Goal: Information Seeking & Learning: Learn about a topic

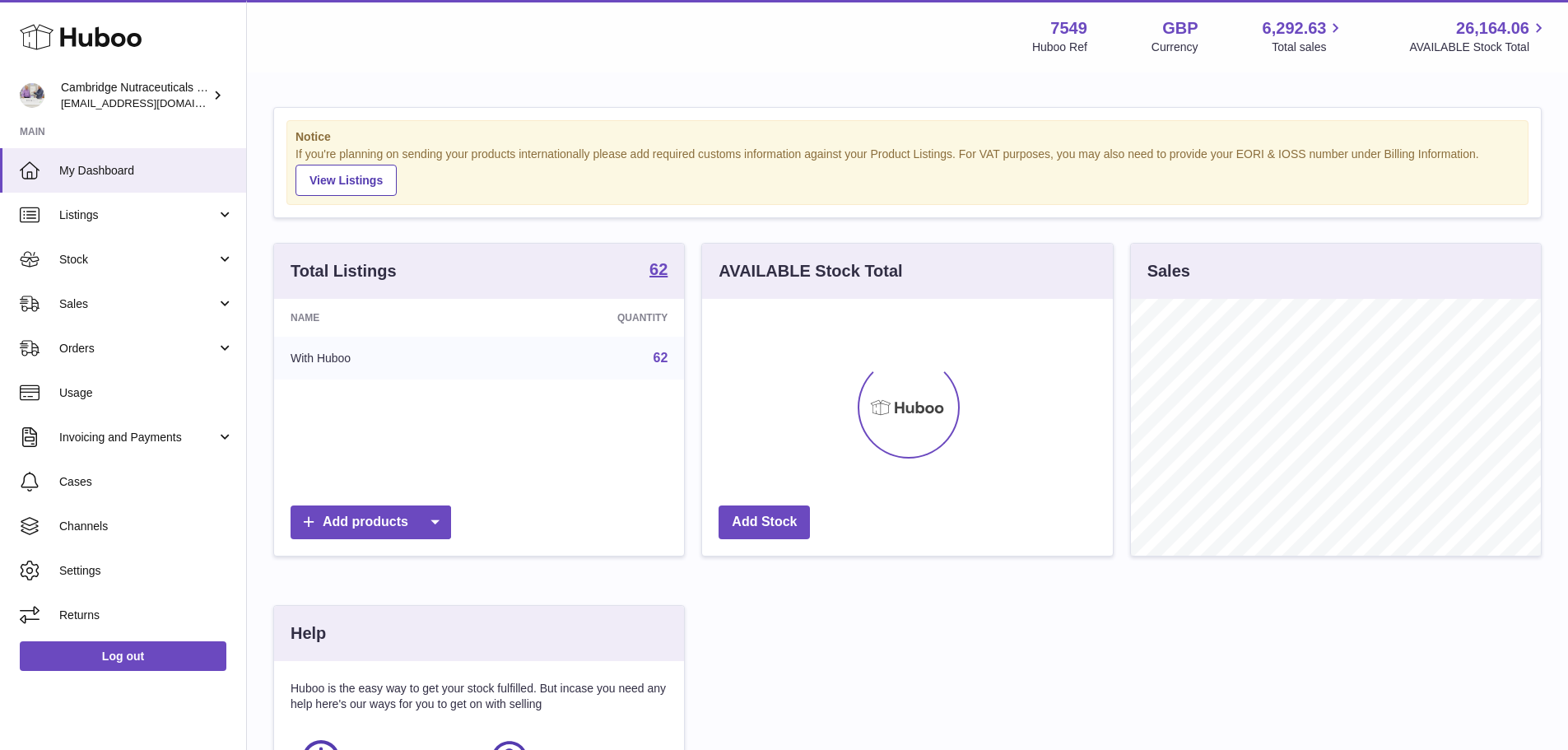
scroll to position [257, 410]
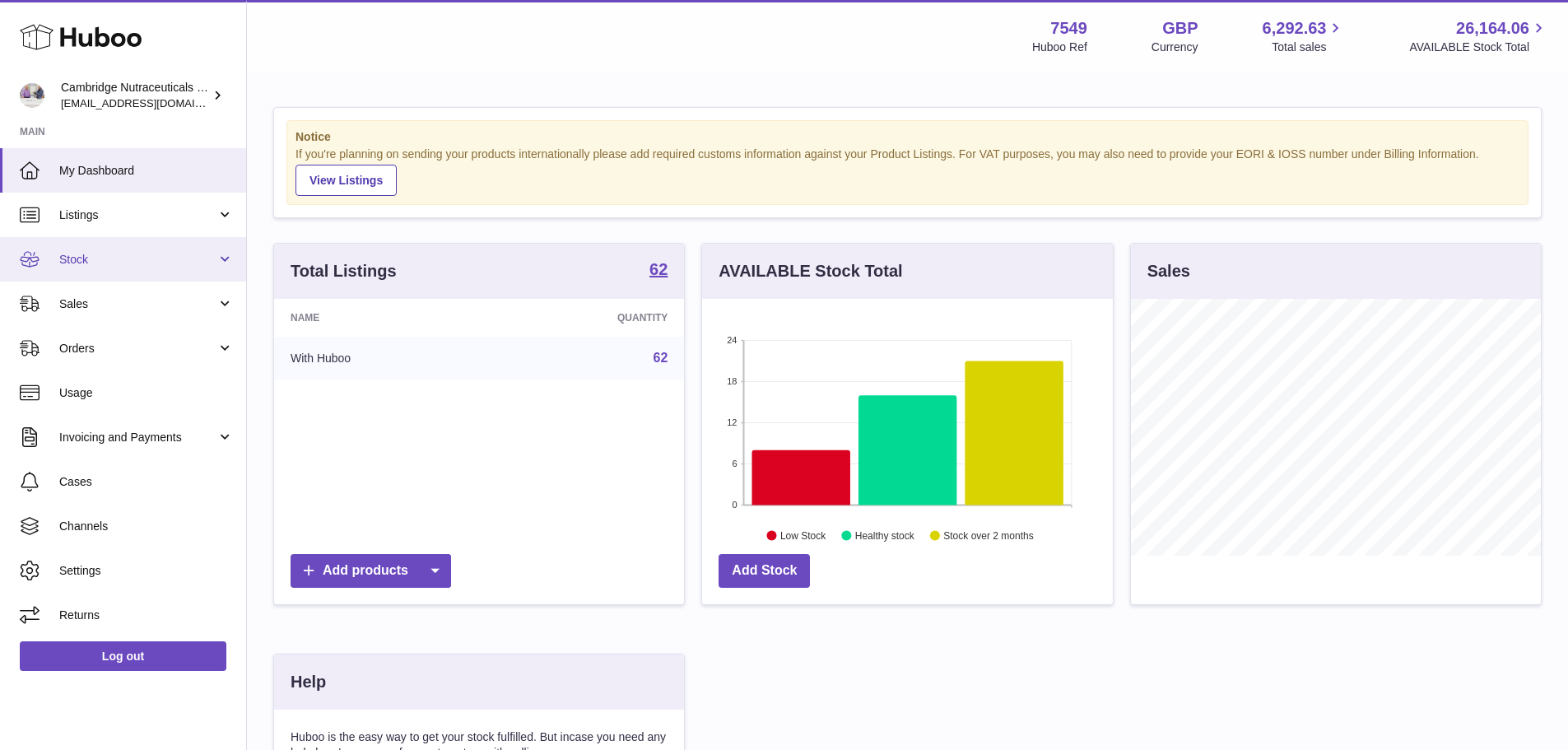
click at [93, 258] on span "Stock" at bounding box center [138, 259] width 157 height 16
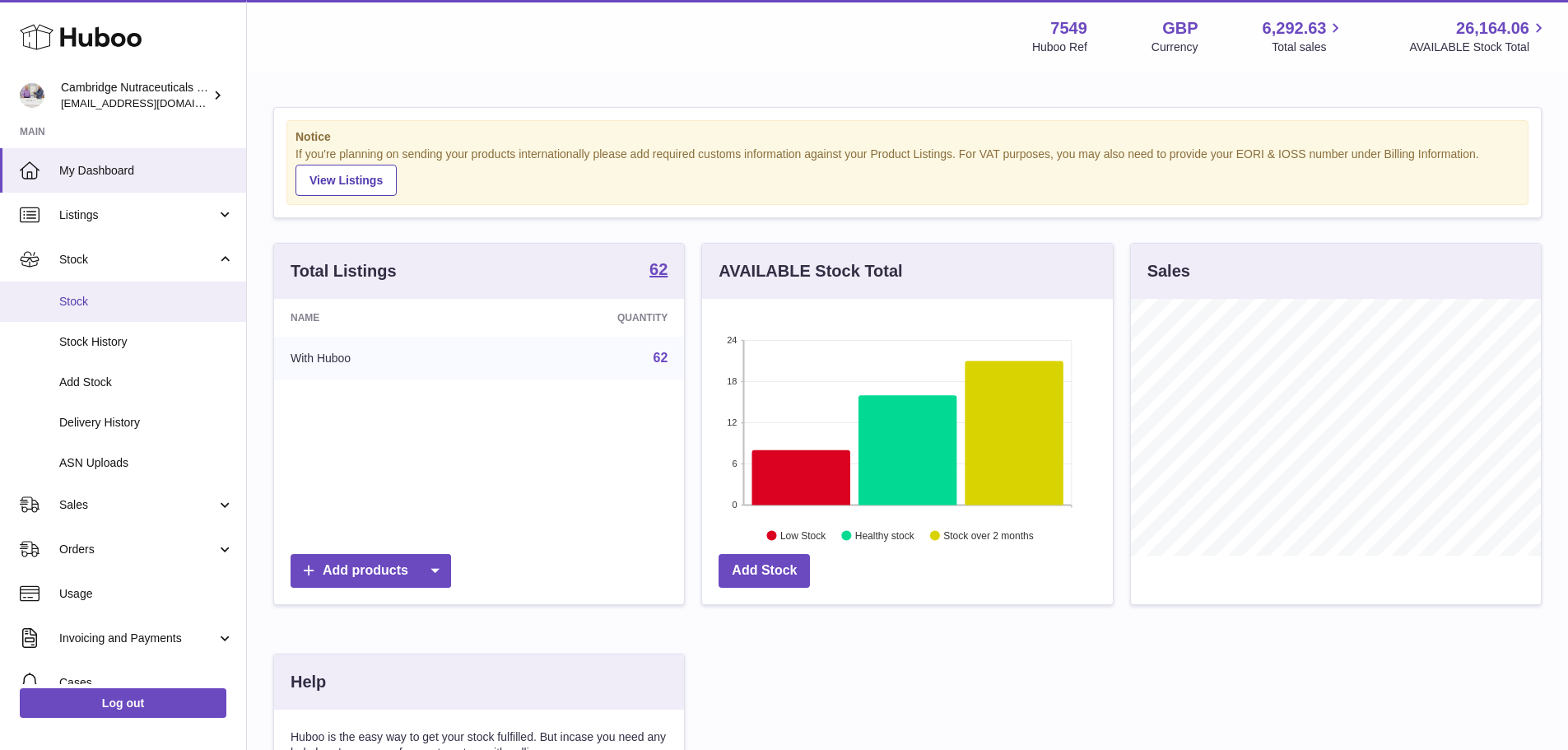
click at [78, 299] on span "Stock" at bounding box center [146, 301] width 175 height 16
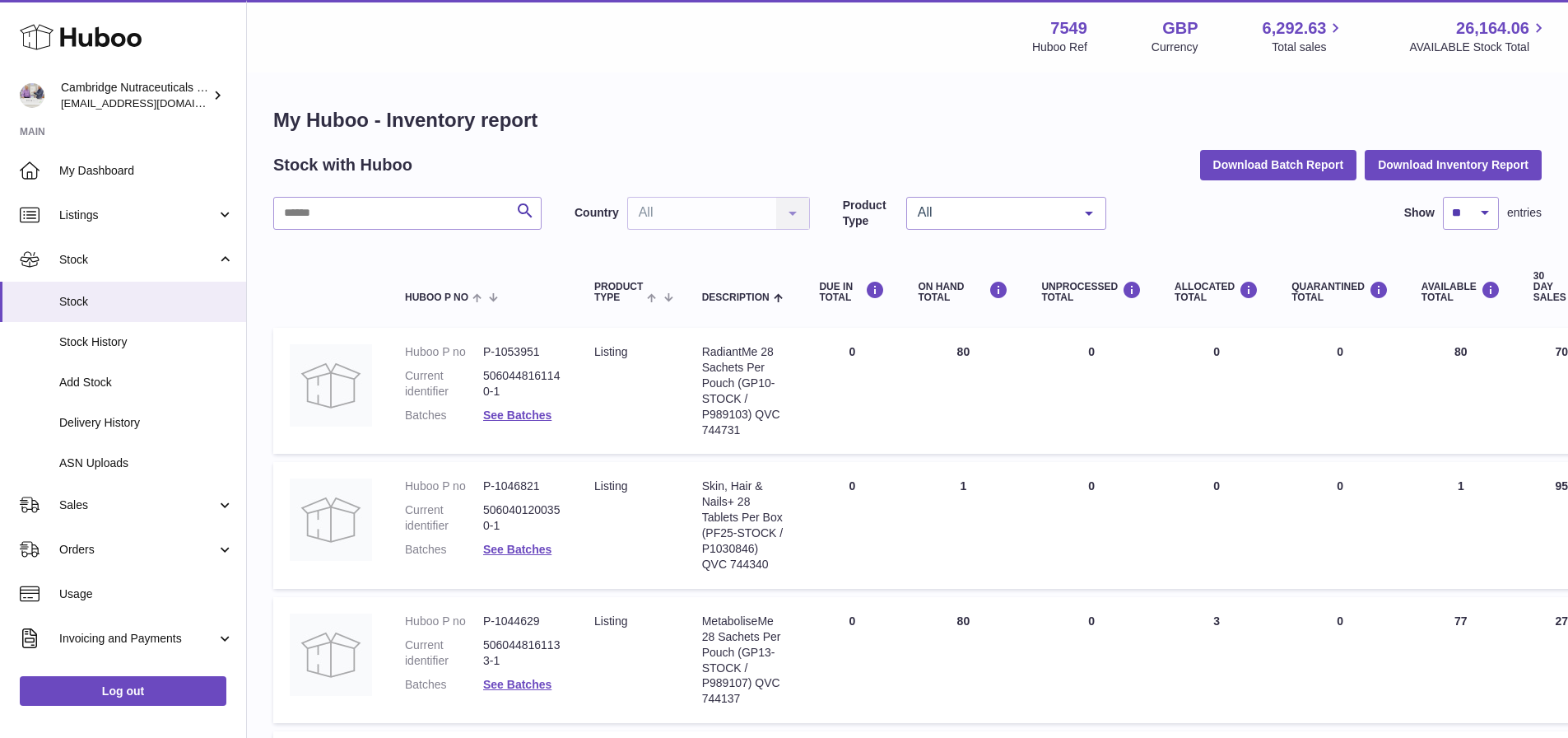
drag, startPoint x: 439, startPoint y: 223, endPoint x: 436, endPoint y: 236, distance: 13.3
click at [439, 222] on input "text" at bounding box center [408, 214] width 268 height 33
click at [416, 215] on input "text" at bounding box center [408, 214] width 268 height 33
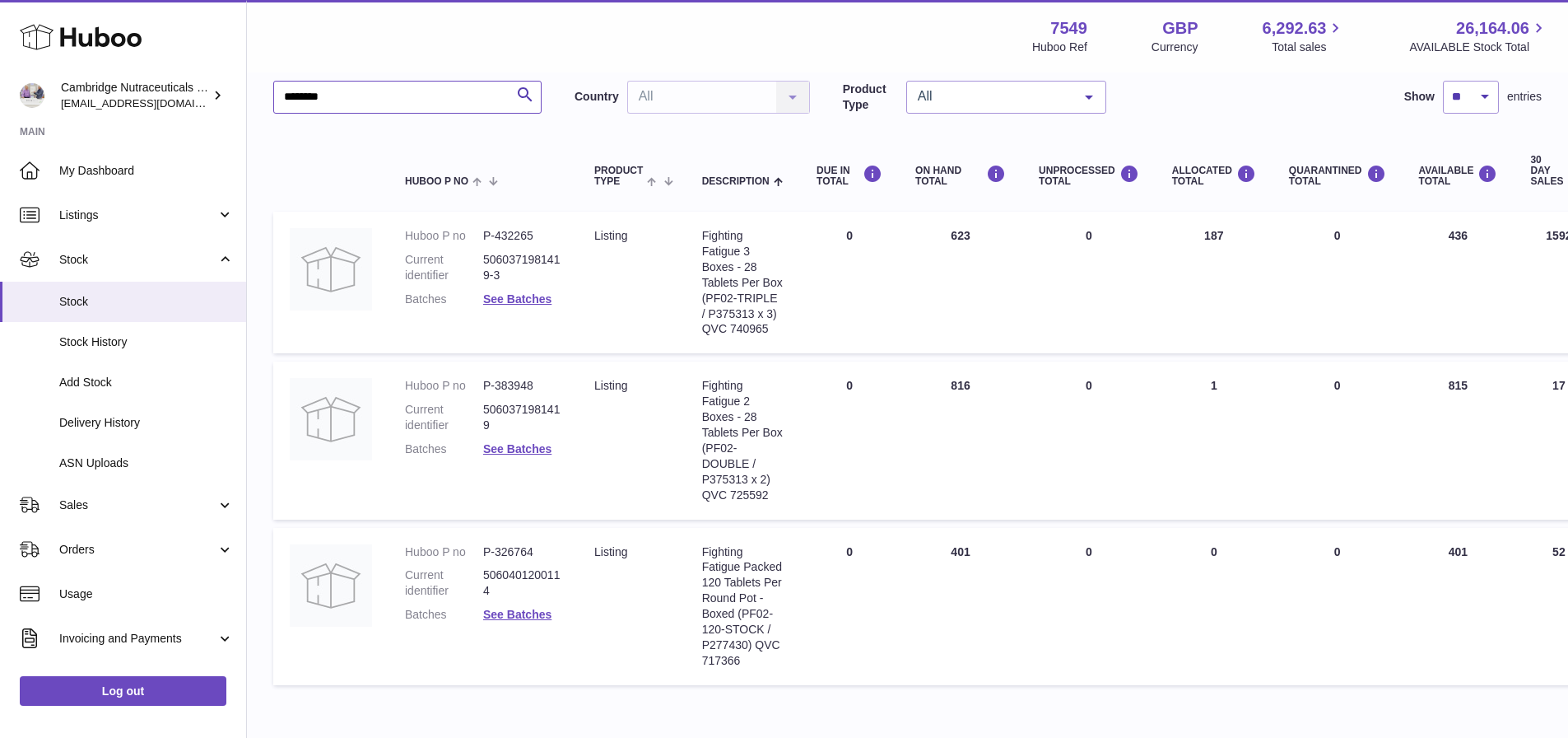
scroll to position [201, 0]
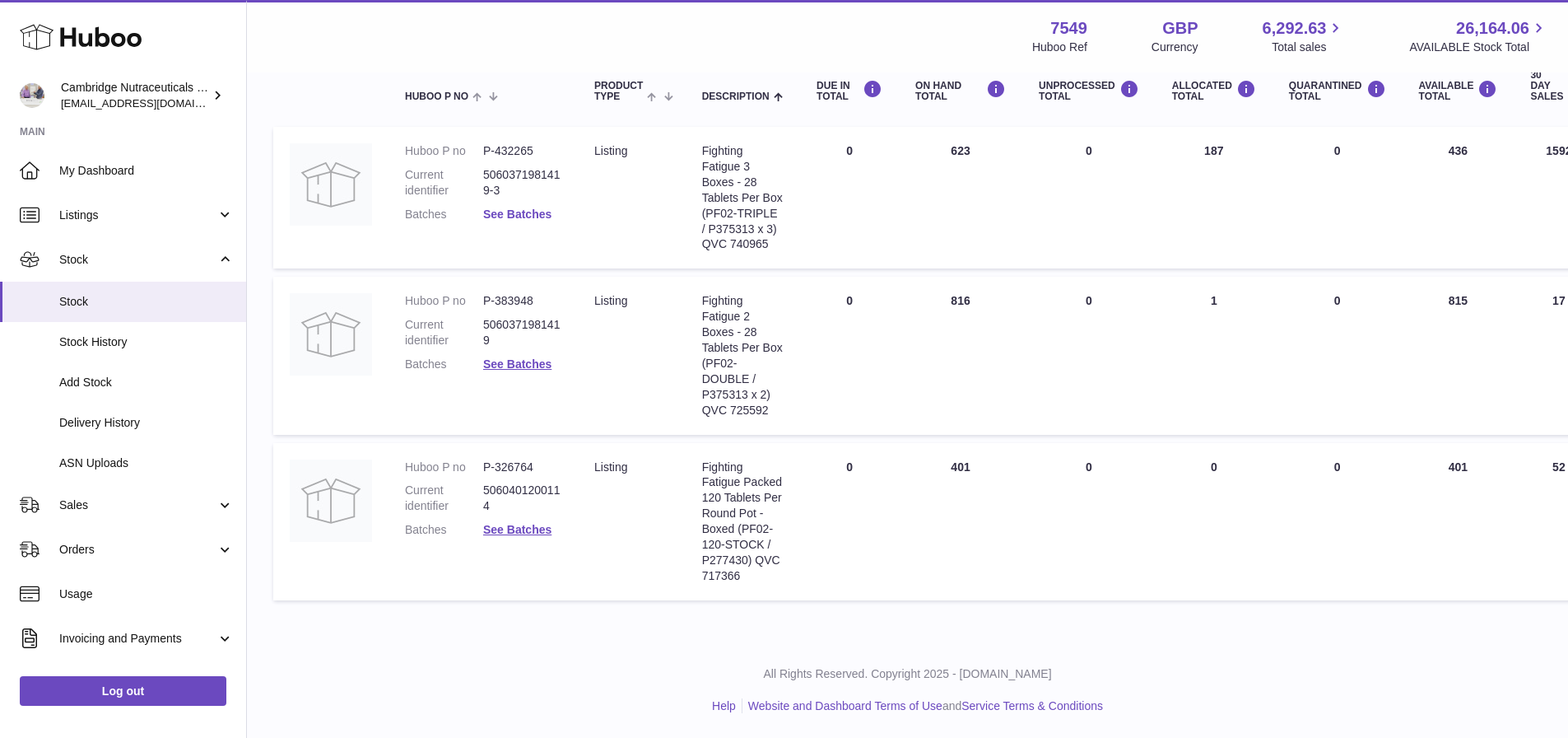
click at [505, 208] on link "See Batches" at bounding box center [517, 214] width 68 height 13
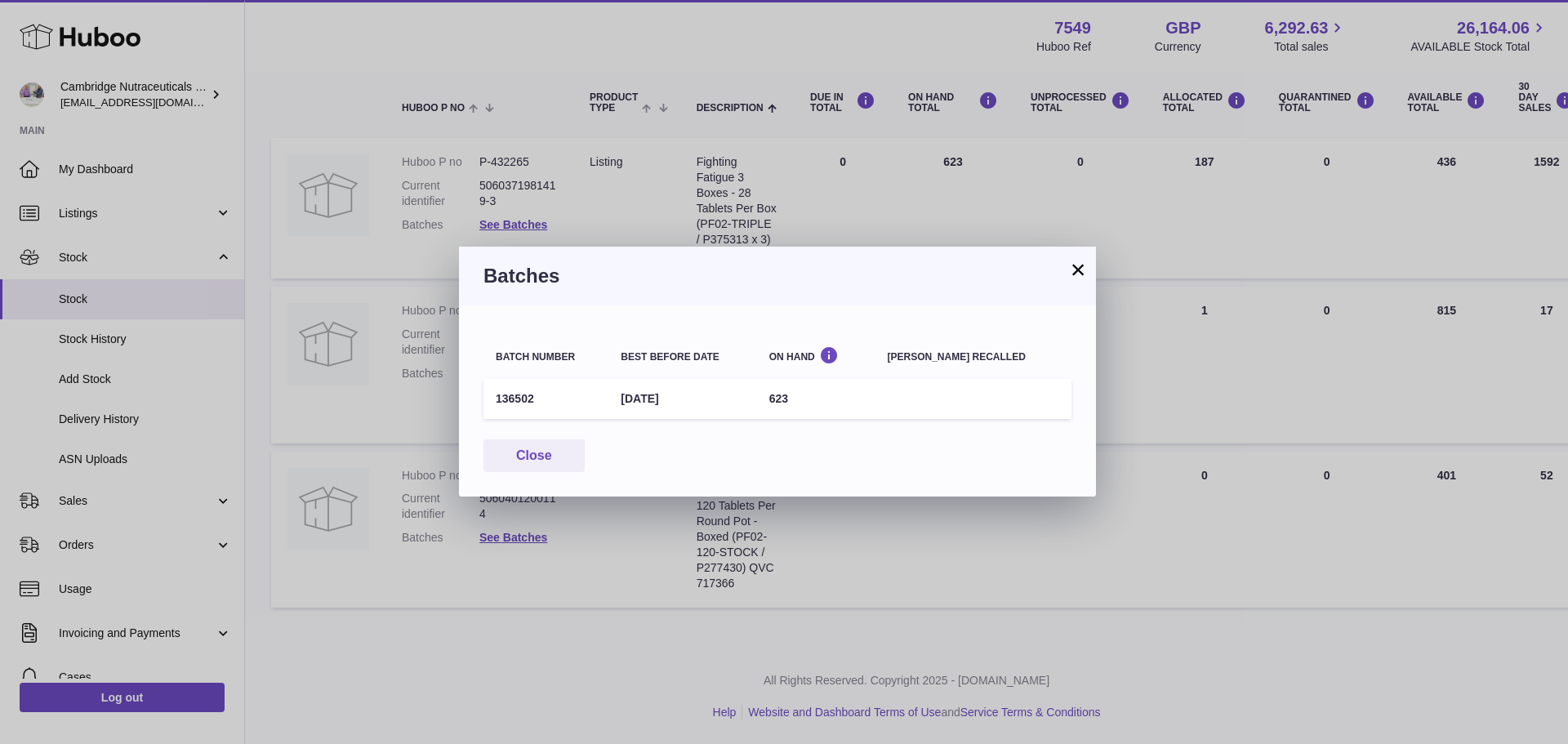
click at [1084, 272] on button "×" at bounding box center [1077, 269] width 19 height 19
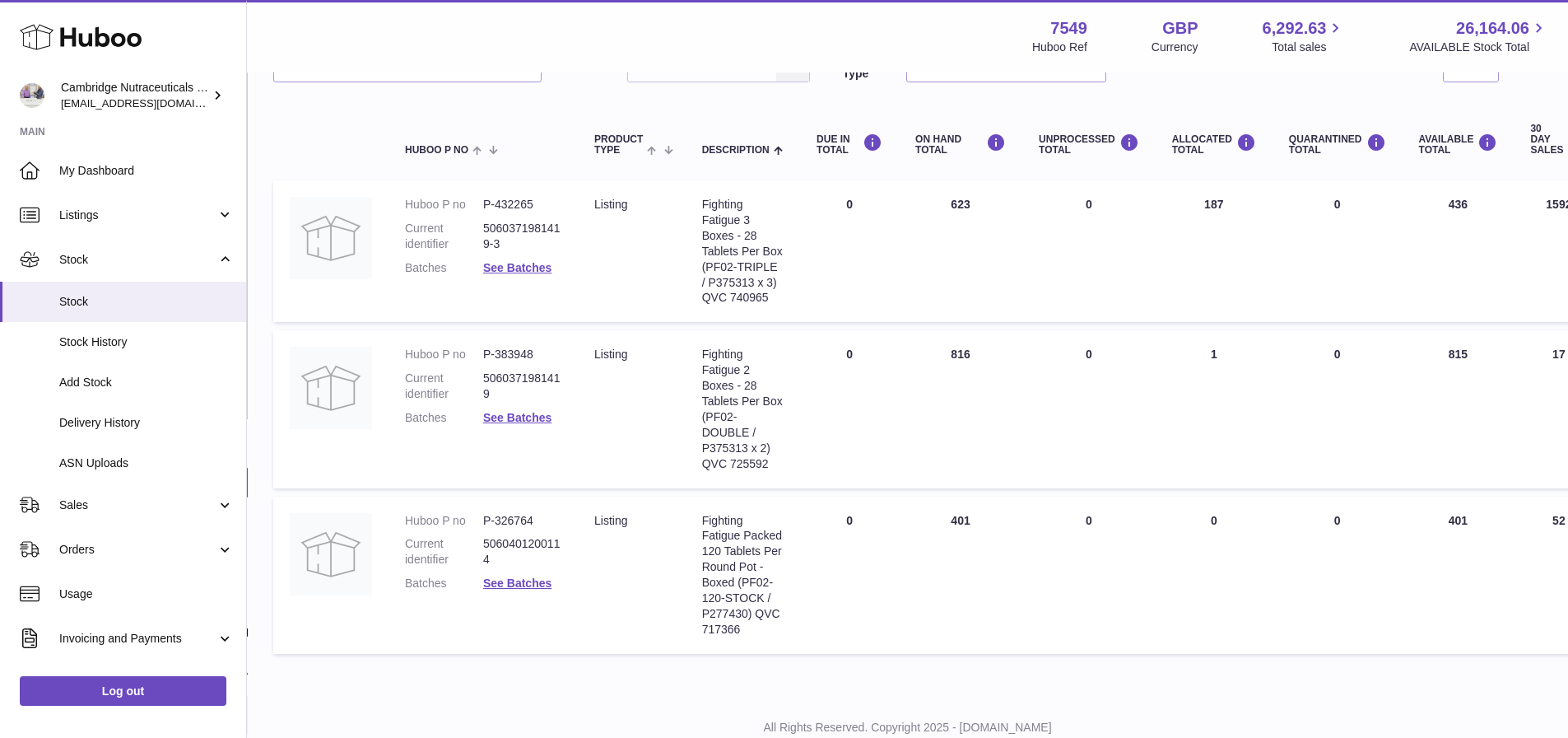
scroll to position [118, 0]
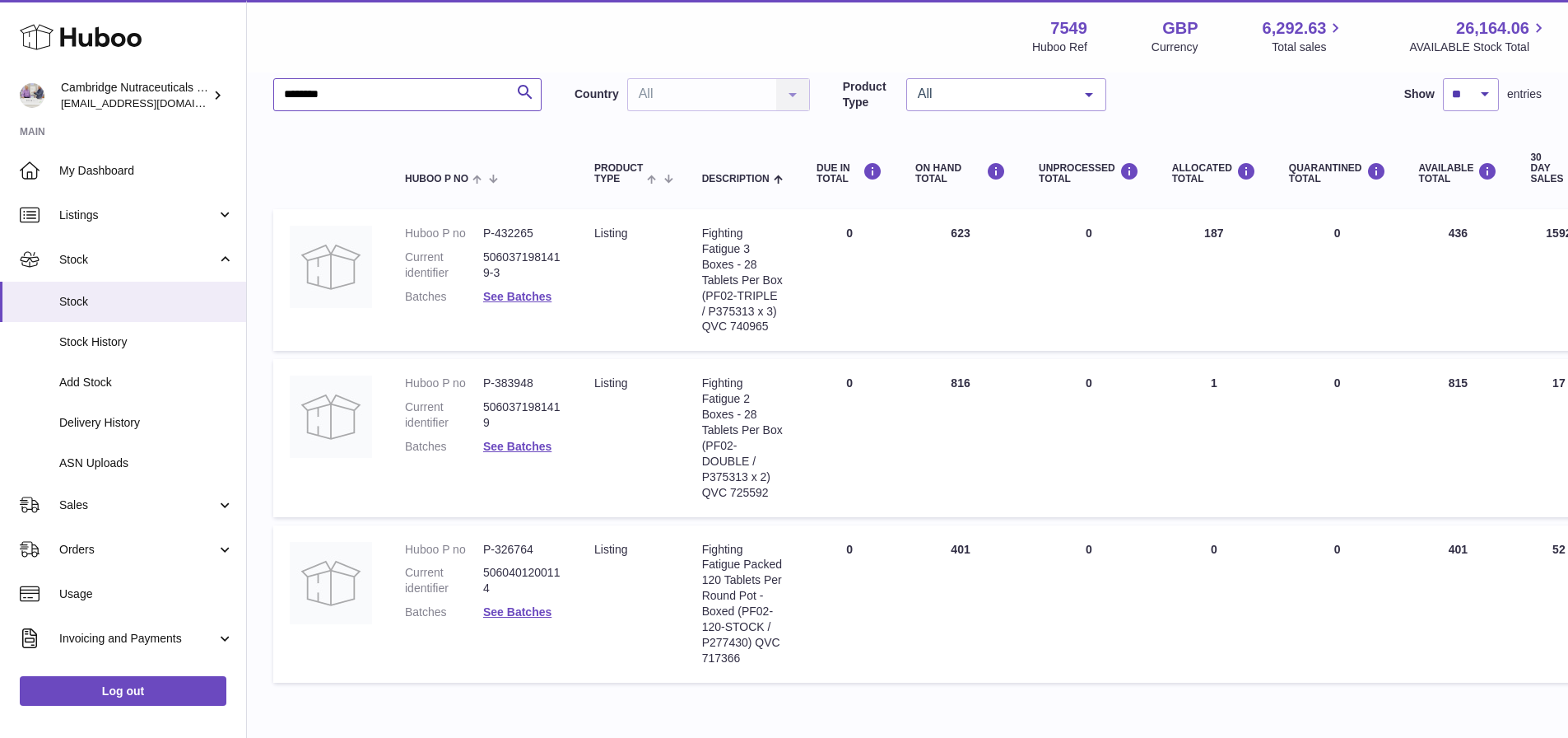
drag, startPoint x: 399, startPoint y: 92, endPoint x: 0, endPoint y: 123, distance: 400.2
click at [0, 129] on div "Huboo Cambridge Nutraceuticals Ltd qvc@camnutra.com Main My Dashboard Listings …" at bounding box center [784, 351] width 1568 height 939
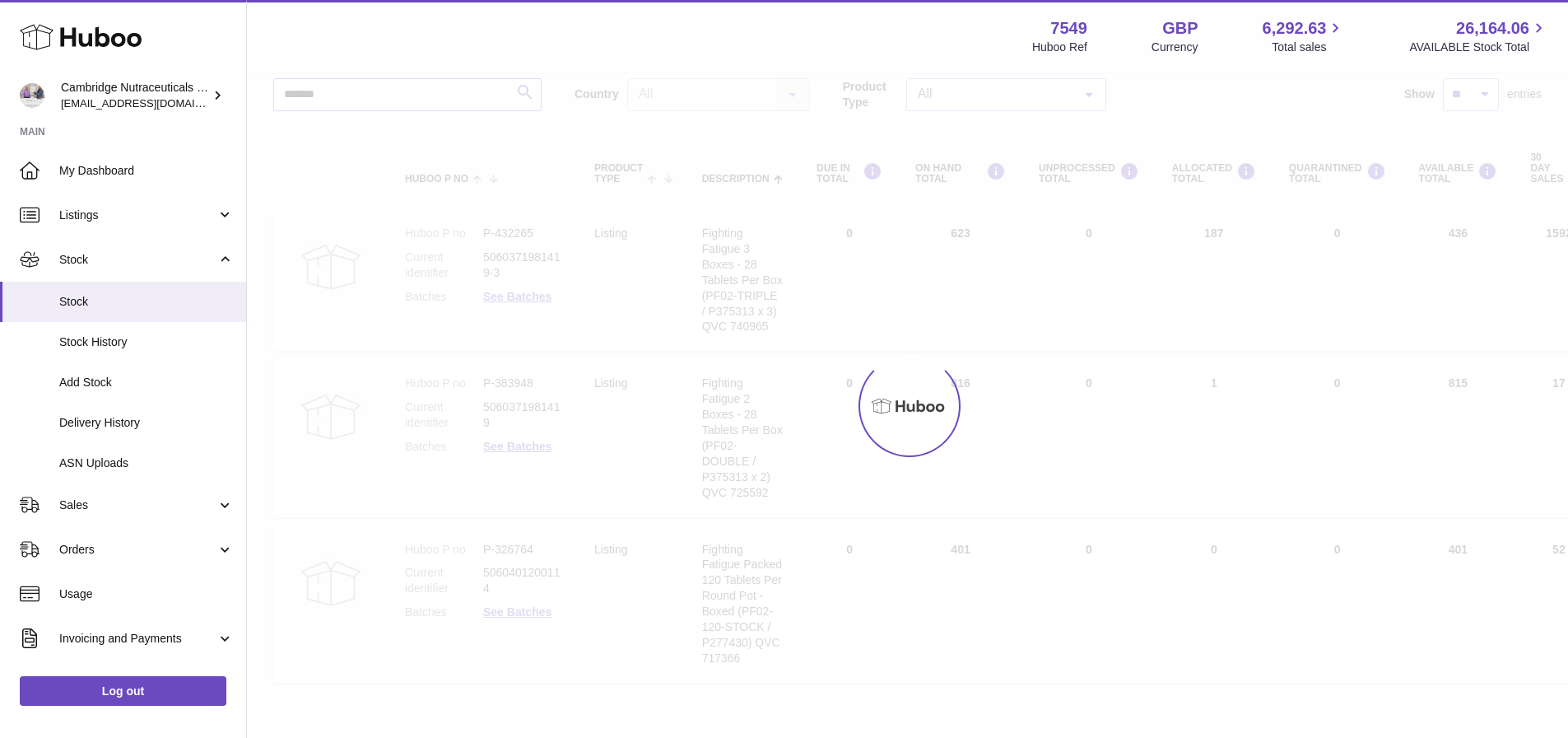
scroll to position [35, 0]
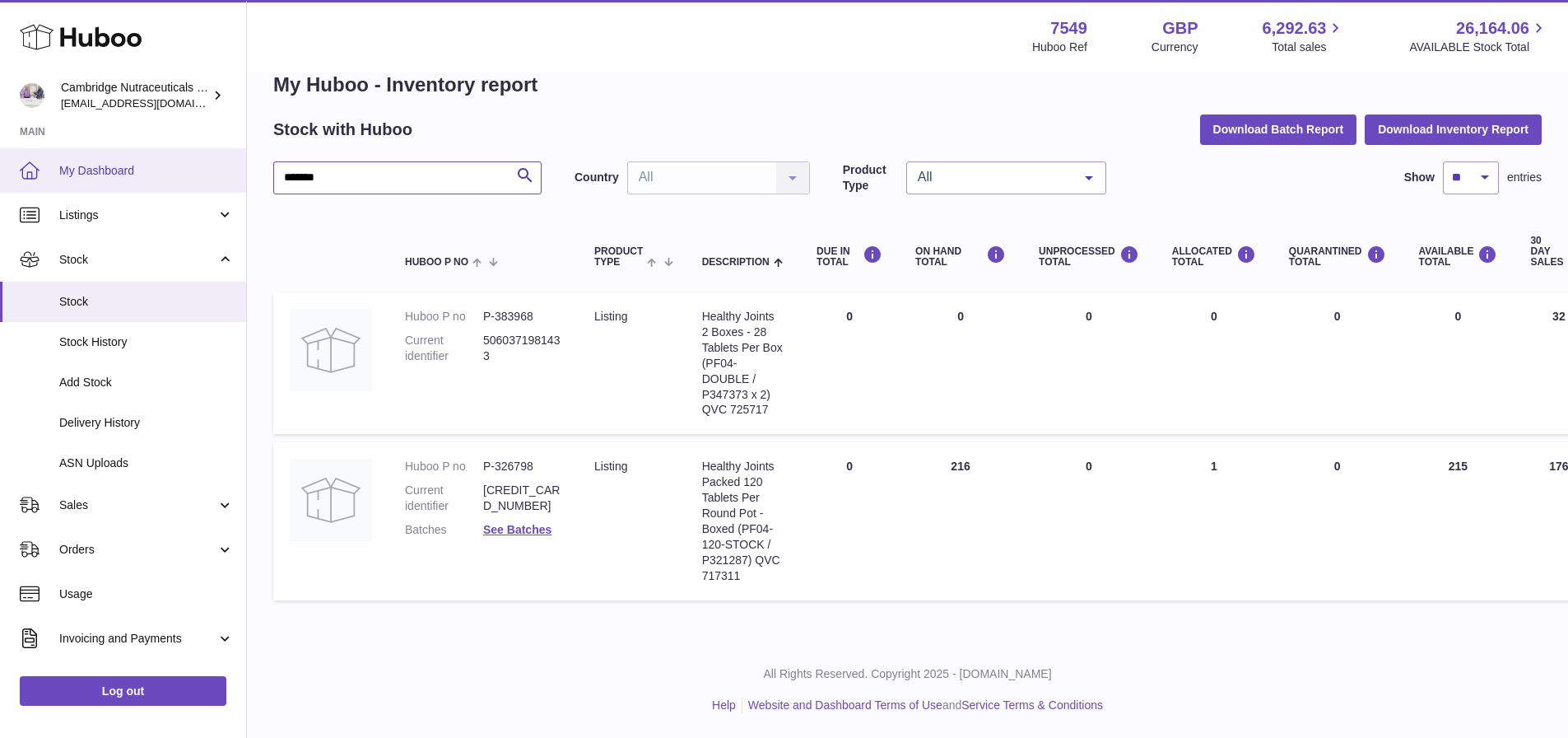
drag, startPoint x: 383, startPoint y: 191, endPoint x: 106, endPoint y: 190, distance: 277.0
click at [106, 190] on div "Huboo Cambridge Nutraceuticals Ltd qvc@camnutra.com Main My Dashboard Listings …" at bounding box center [784, 351] width 1568 height 773
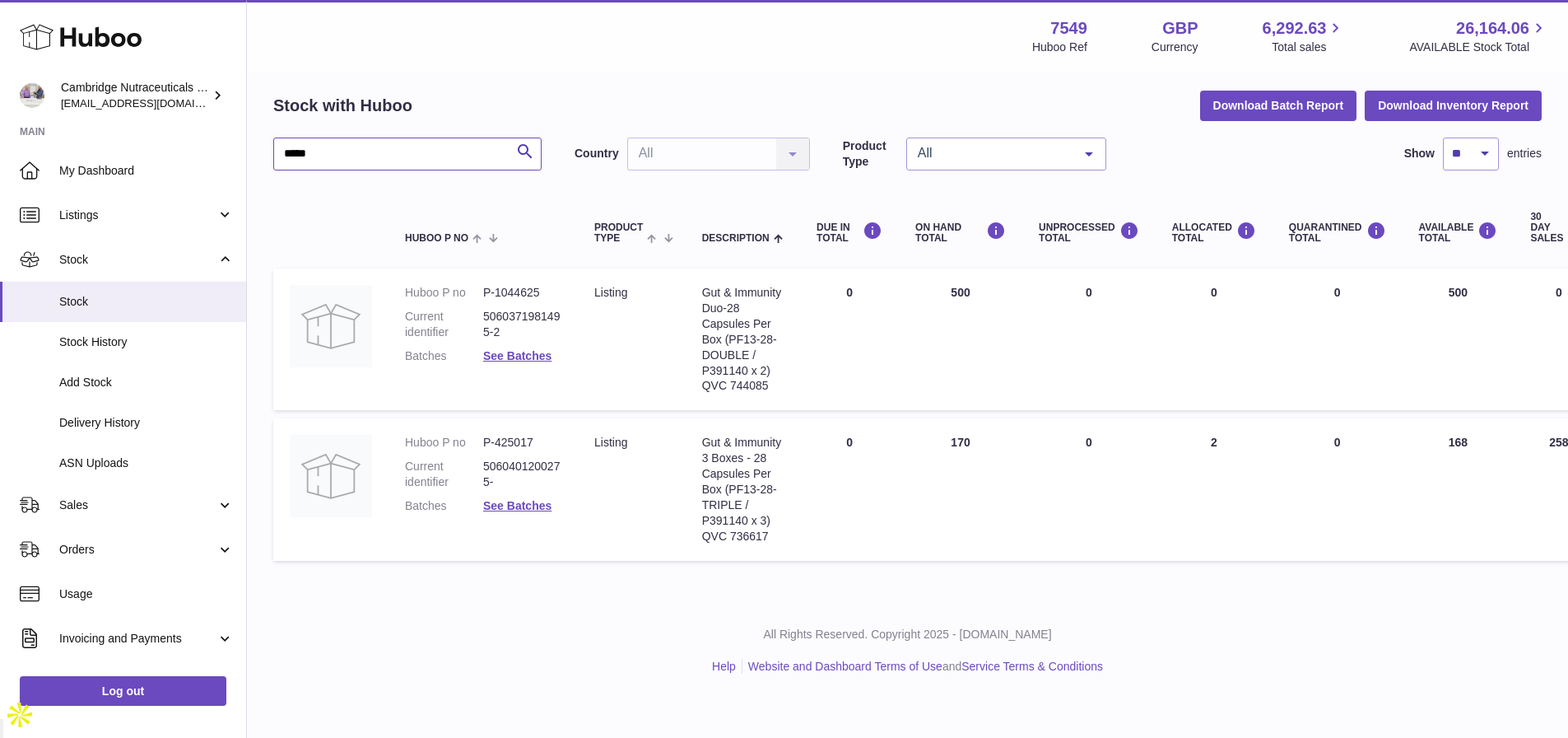
scroll to position [19, 0]
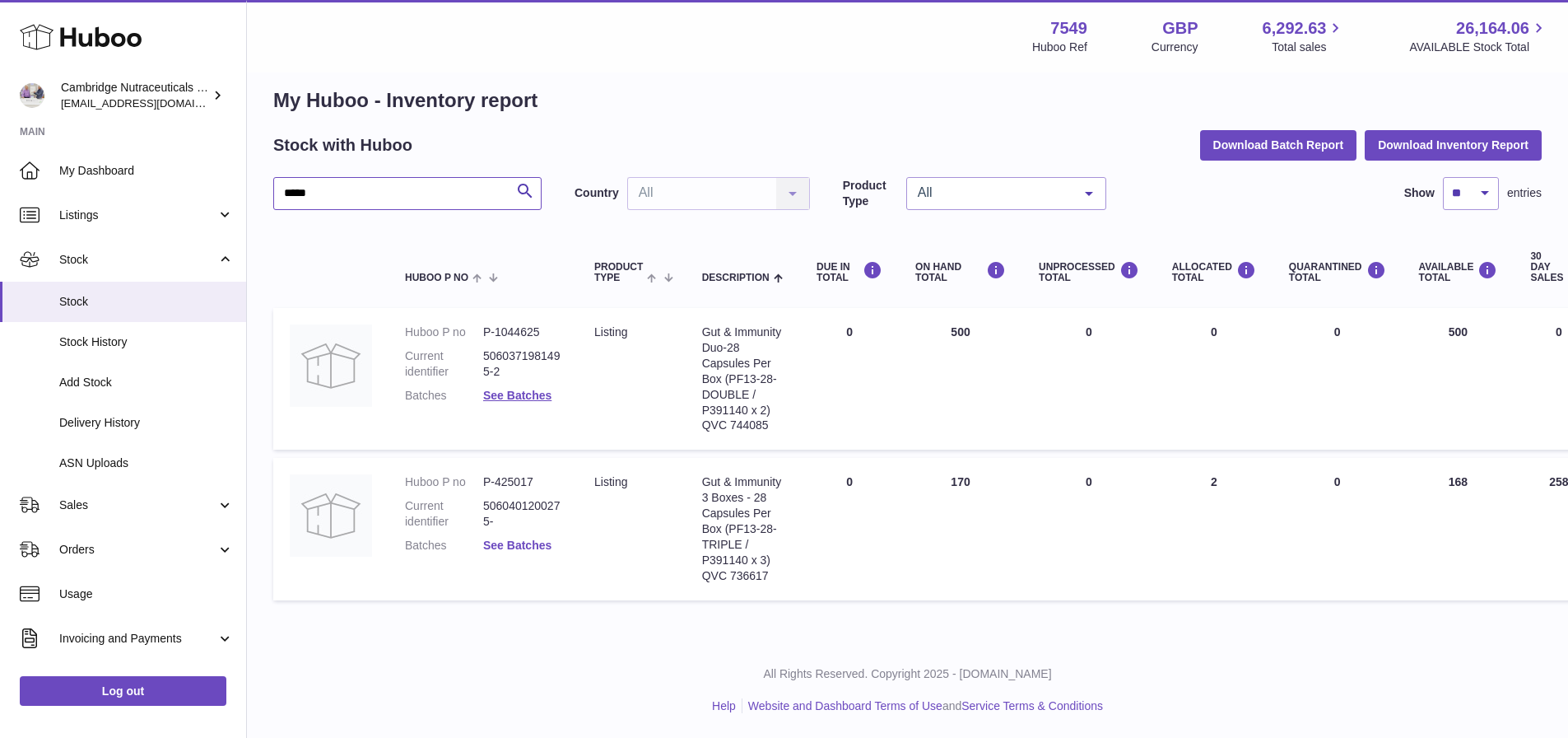
type input "*****"
click at [509, 546] on link "See Batches" at bounding box center [517, 545] width 68 height 13
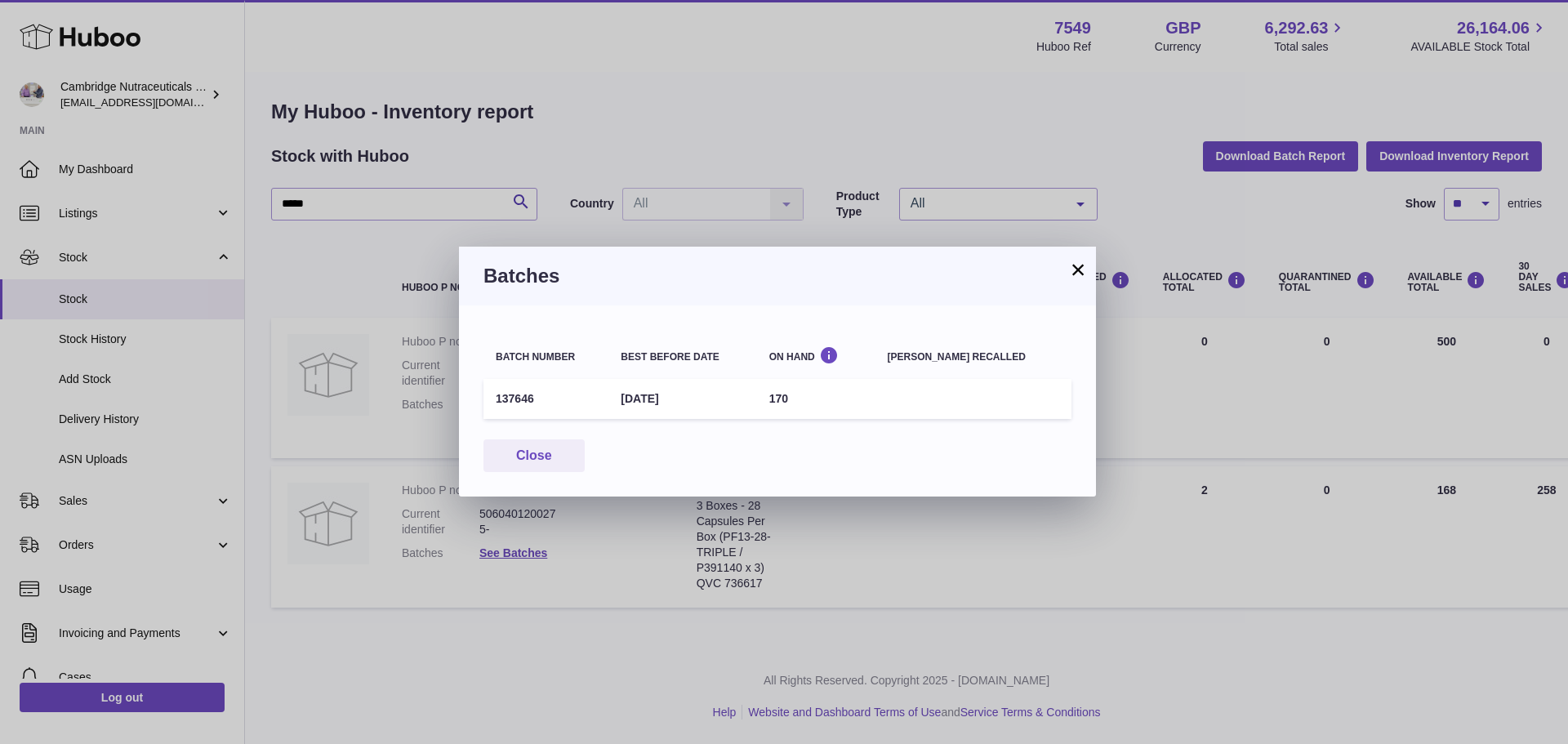
click at [1078, 266] on button "×" at bounding box center [1077, 269] width 19 height 19
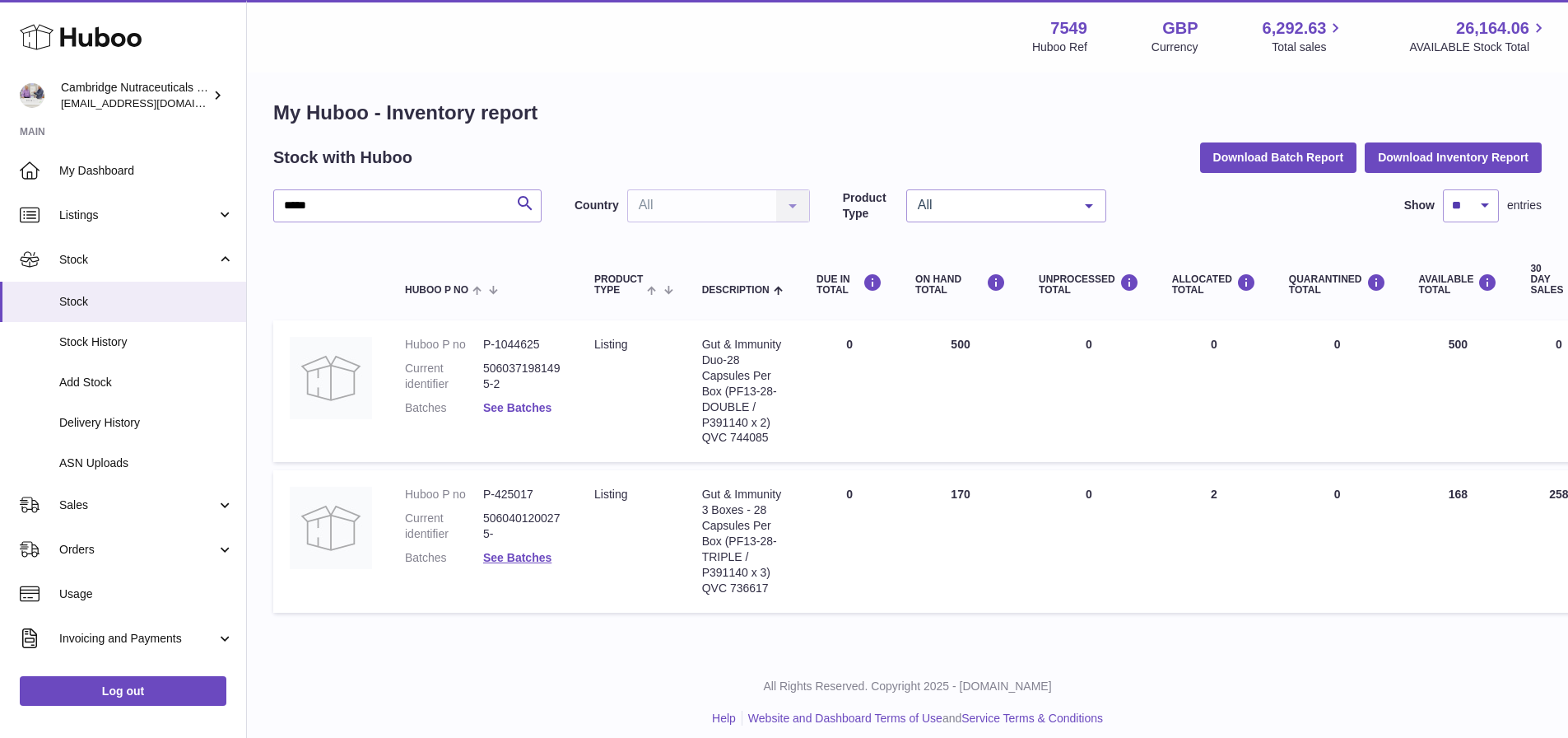
click at [526, 407] on link "See Batches" at bounding box center [517, 407] width 68 height 13
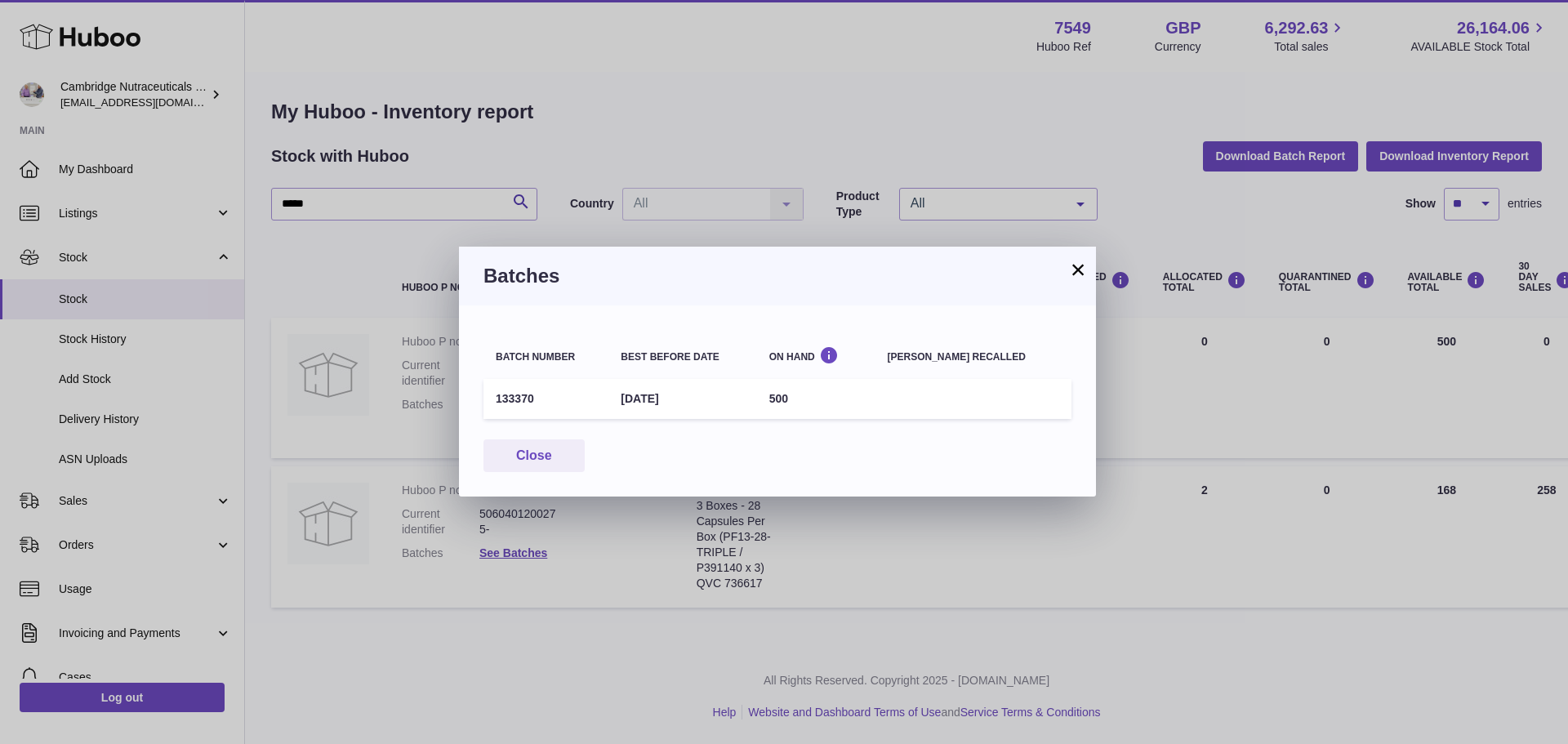
click at [1073, 272] on button "×" at bounding box center [1077, 269] width 19 height 19
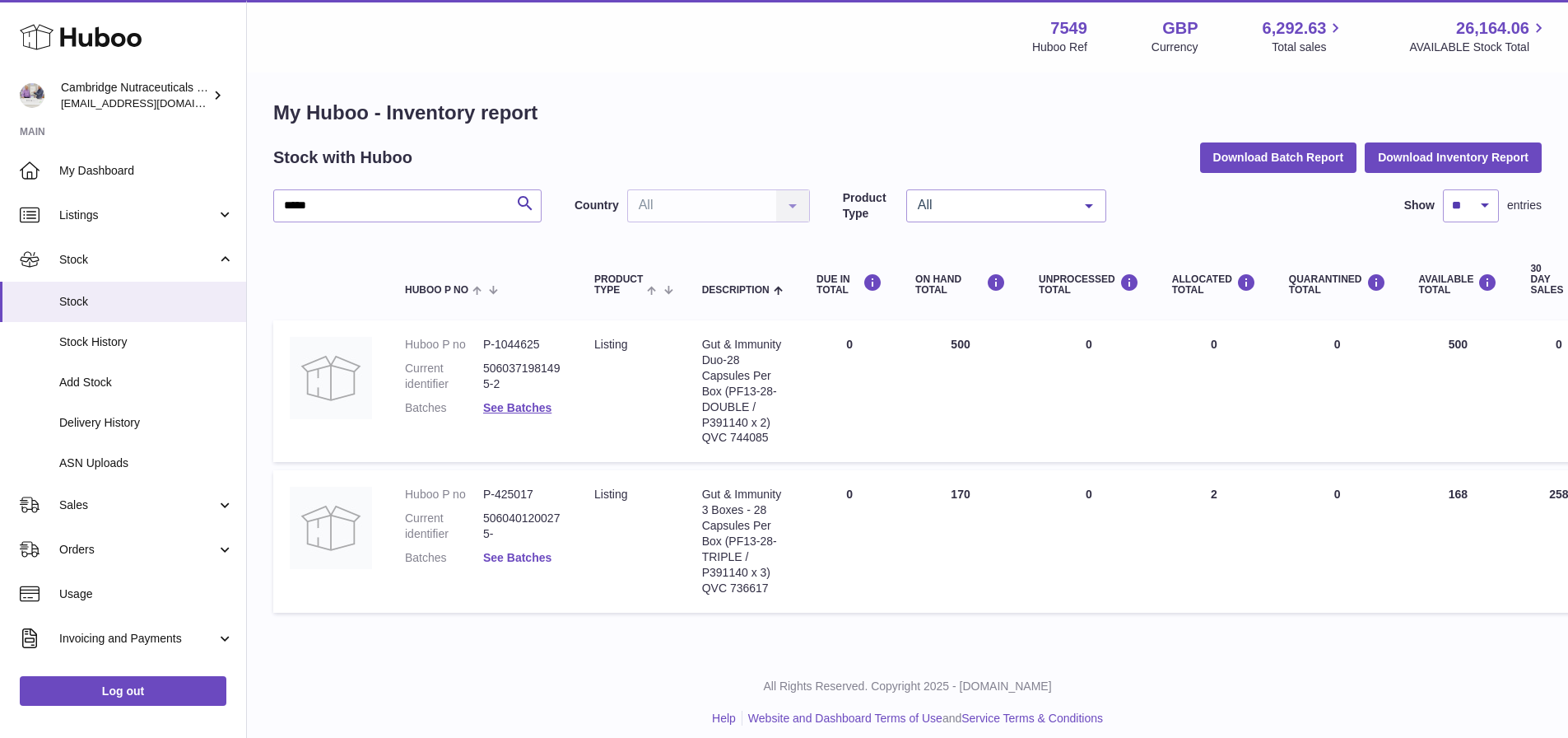
click at [533, 559] on link "See Batches" at bounding box center [517, 557] width 68 height 13
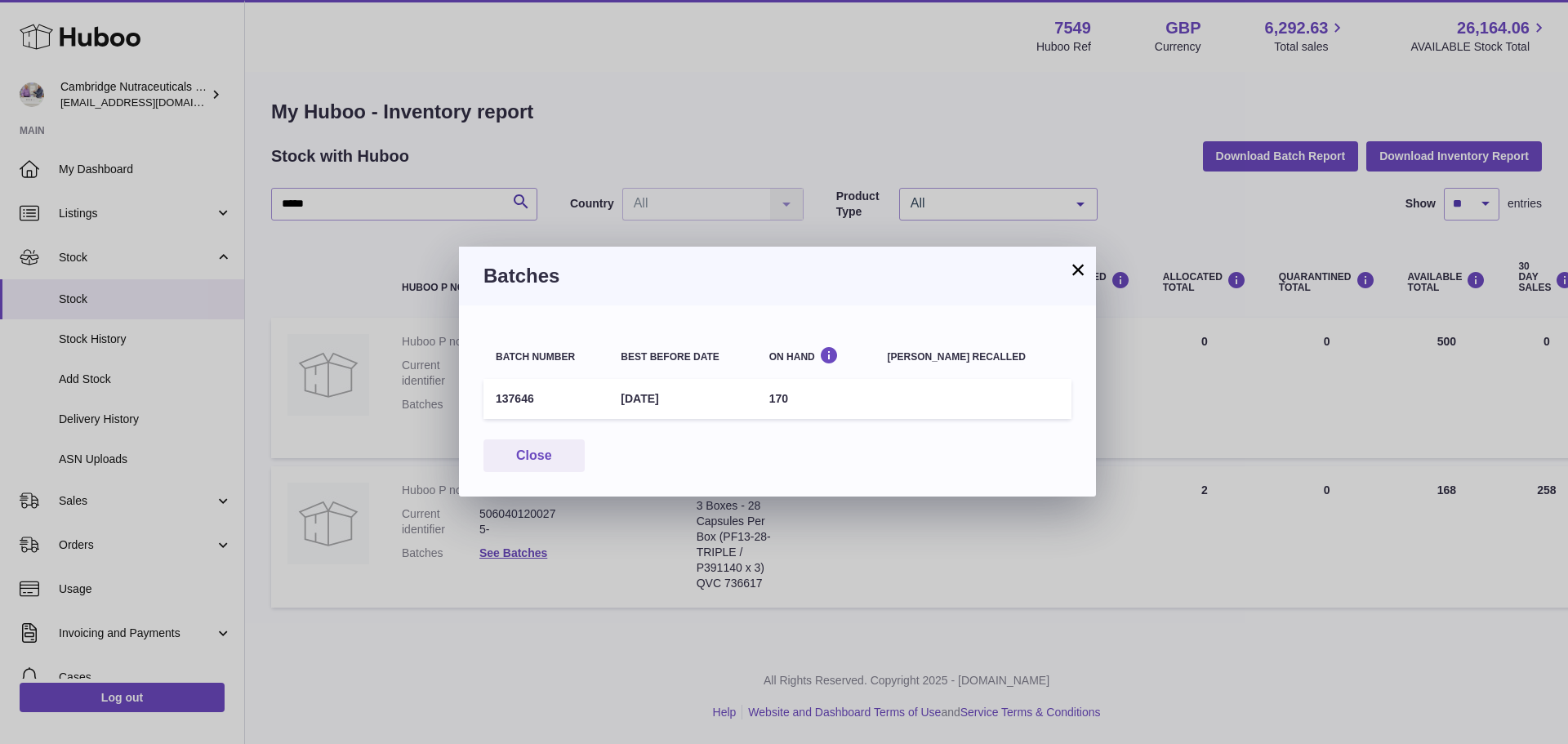
click at [1076, 267] on button "×" at bounding box center [1077, 269] width 19 height 19
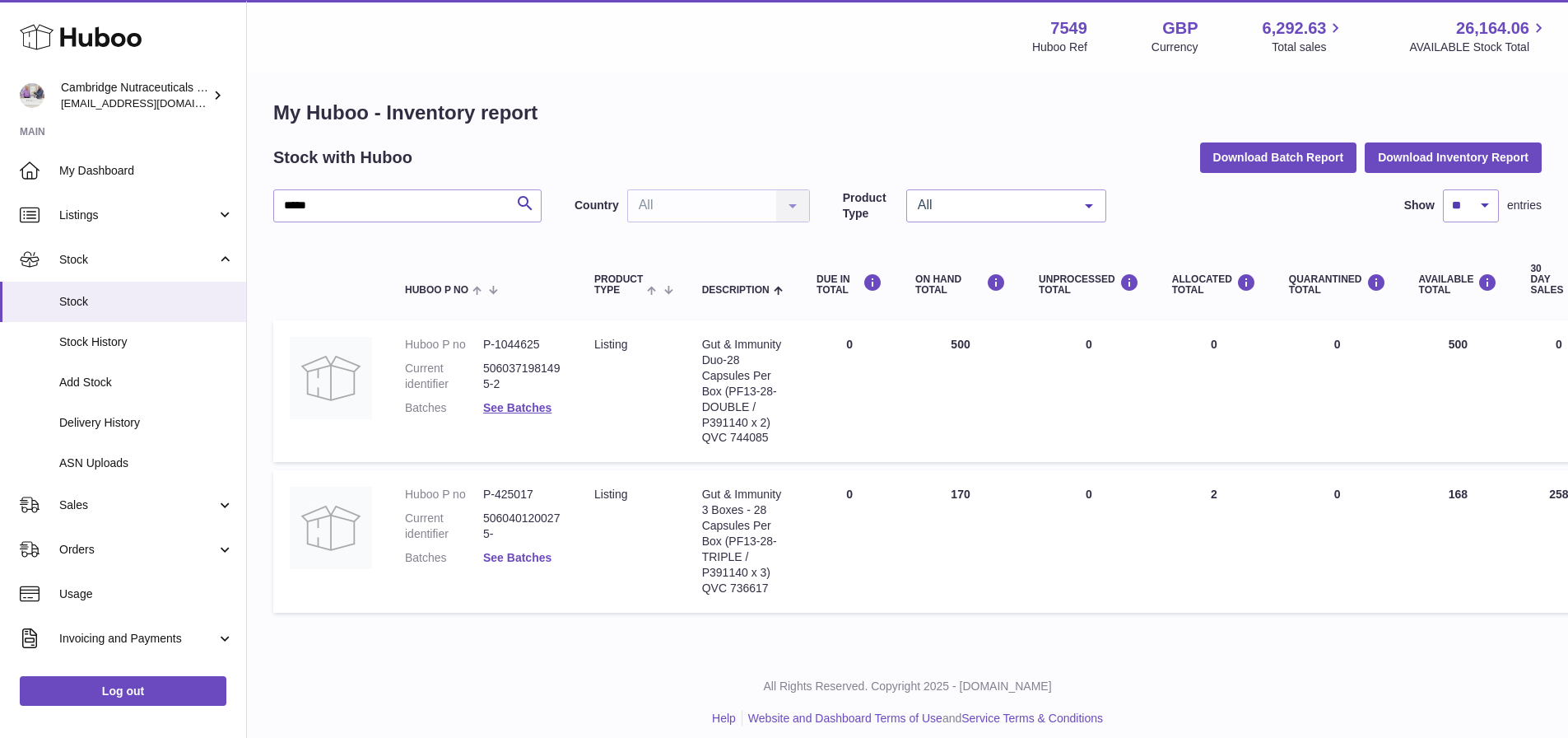
click at [505, 559] on link "See Batches" at bounding box center [517, 557] width 68 height 13
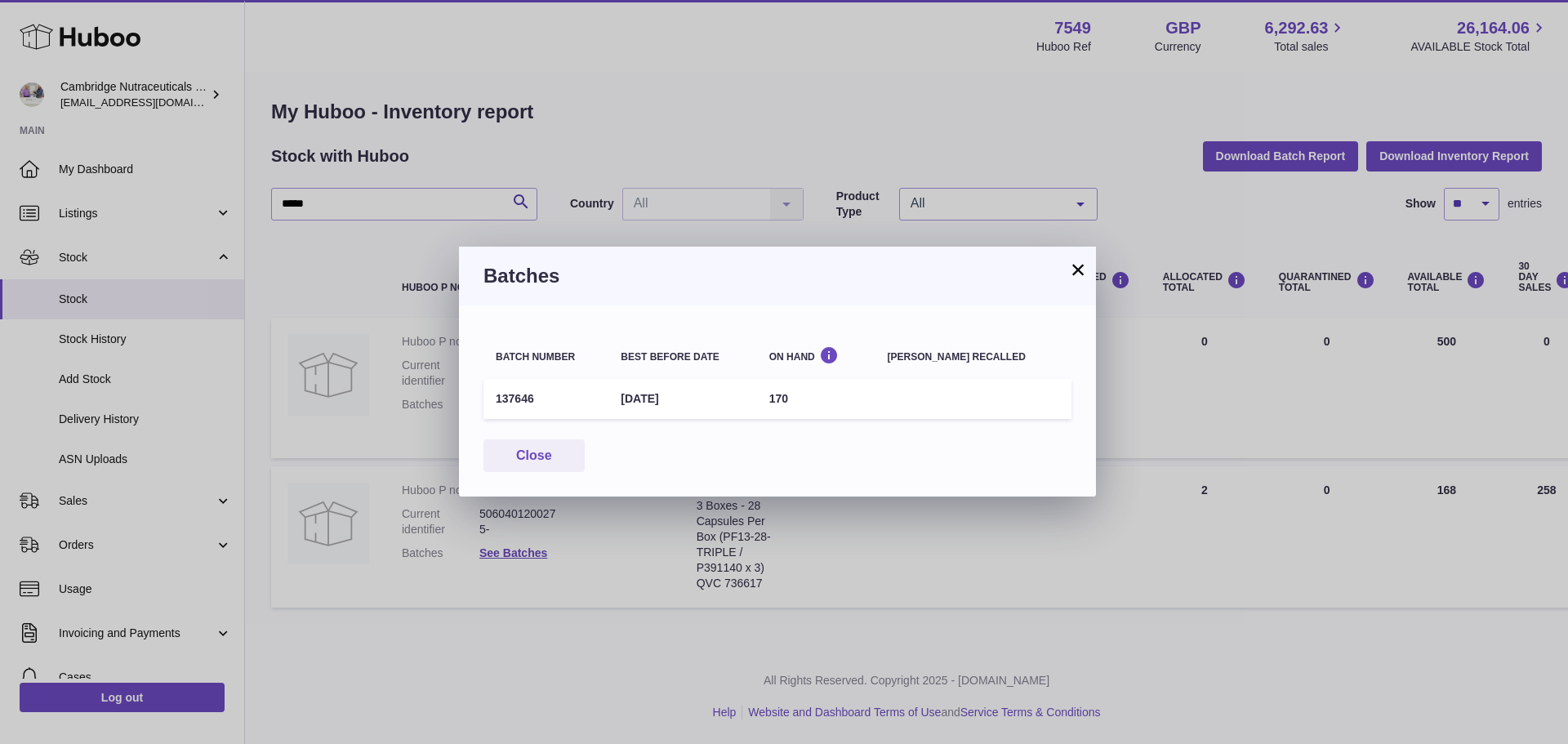
click at [1086, 271] on button "×" at bounding box center [1077, 269] width 19 height 19
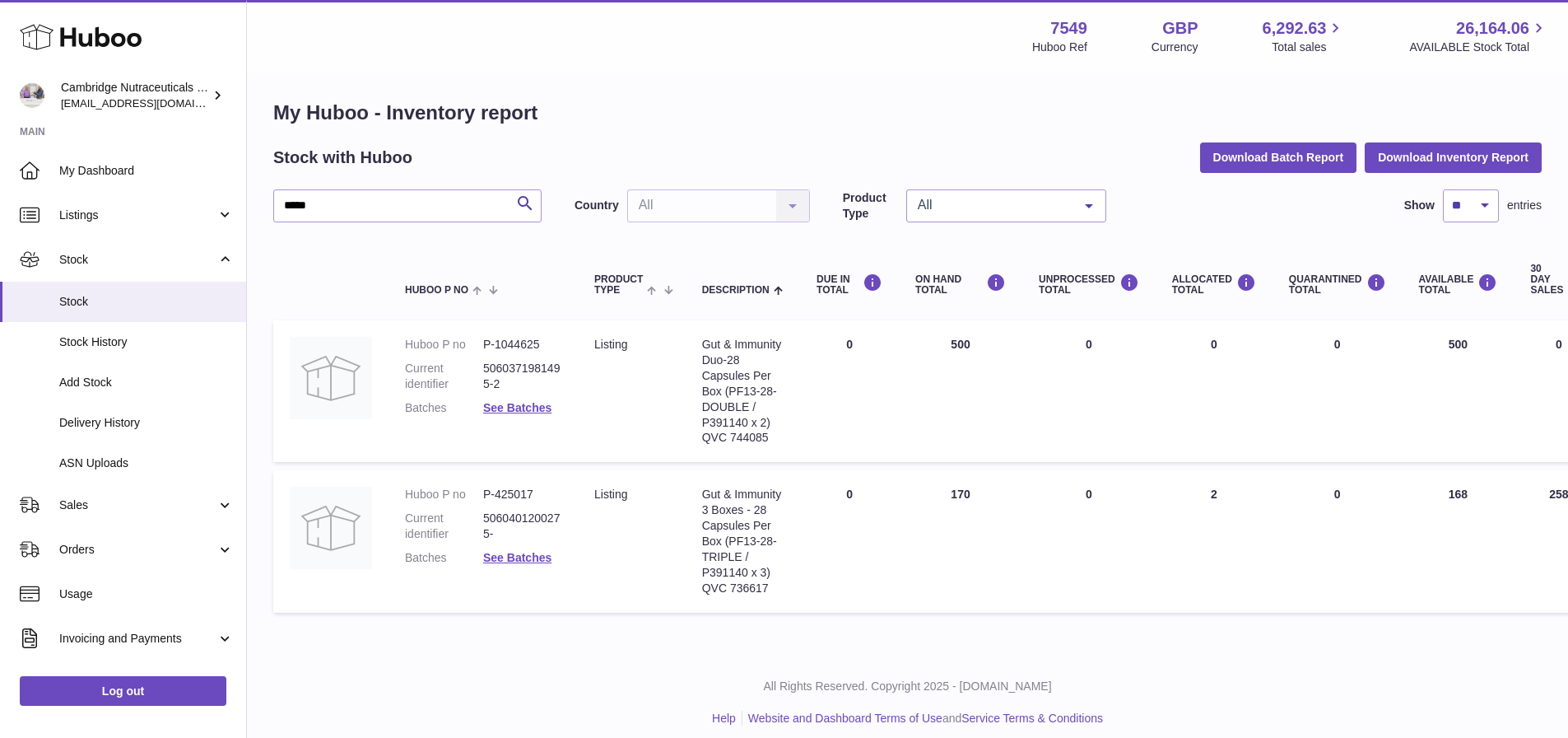
click at [508, 548] on dl "Huboo P no P-425017 Current identifier 5060401200275- Batches See Batches" at bounding box center [483, 530] width 156 height 87
click at [506, 550] on link "See Batches" at bounding box center [517, 557] width 68 height 13
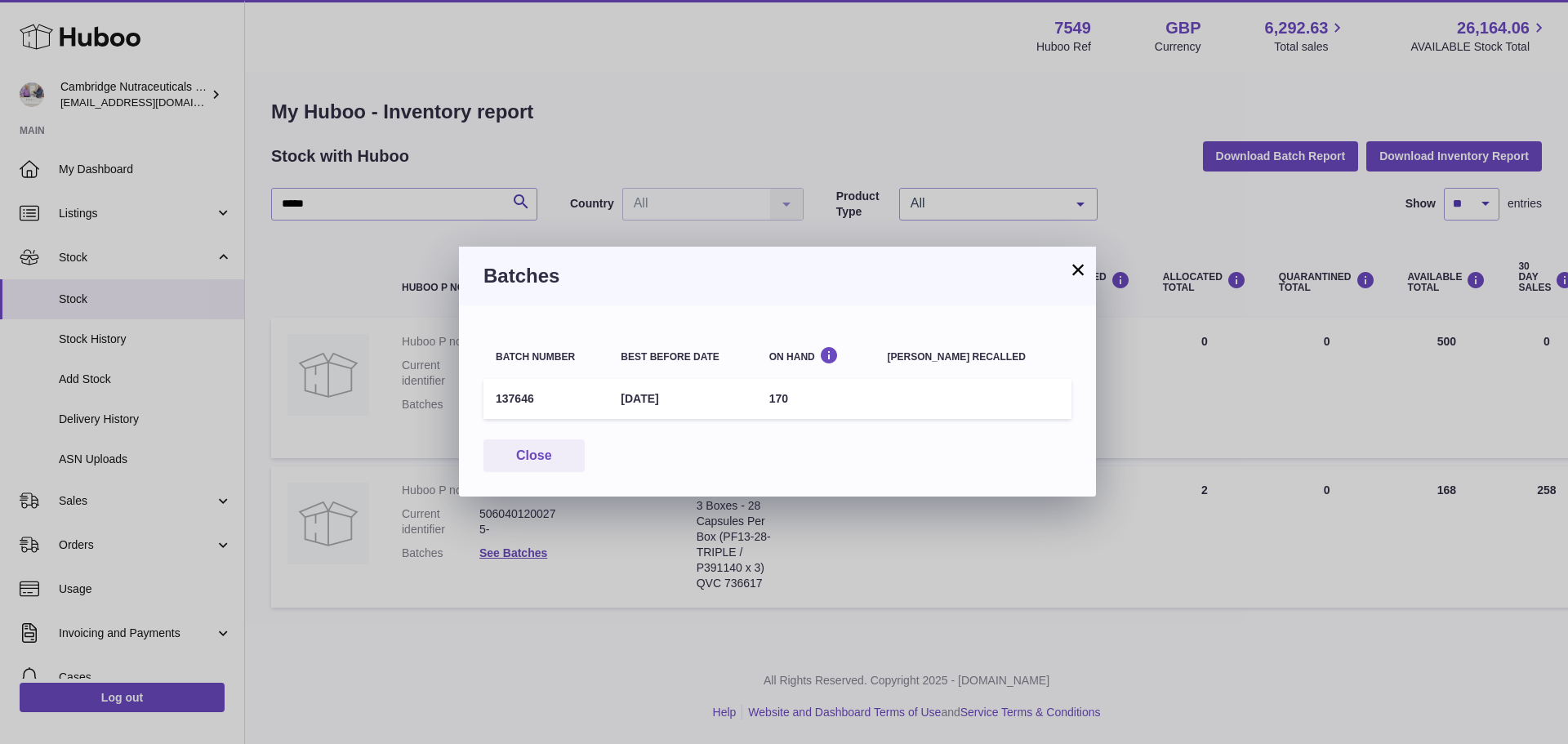
click at [1077, 262] on button "×" at bounding box center [1077, 269] width 19 height 19
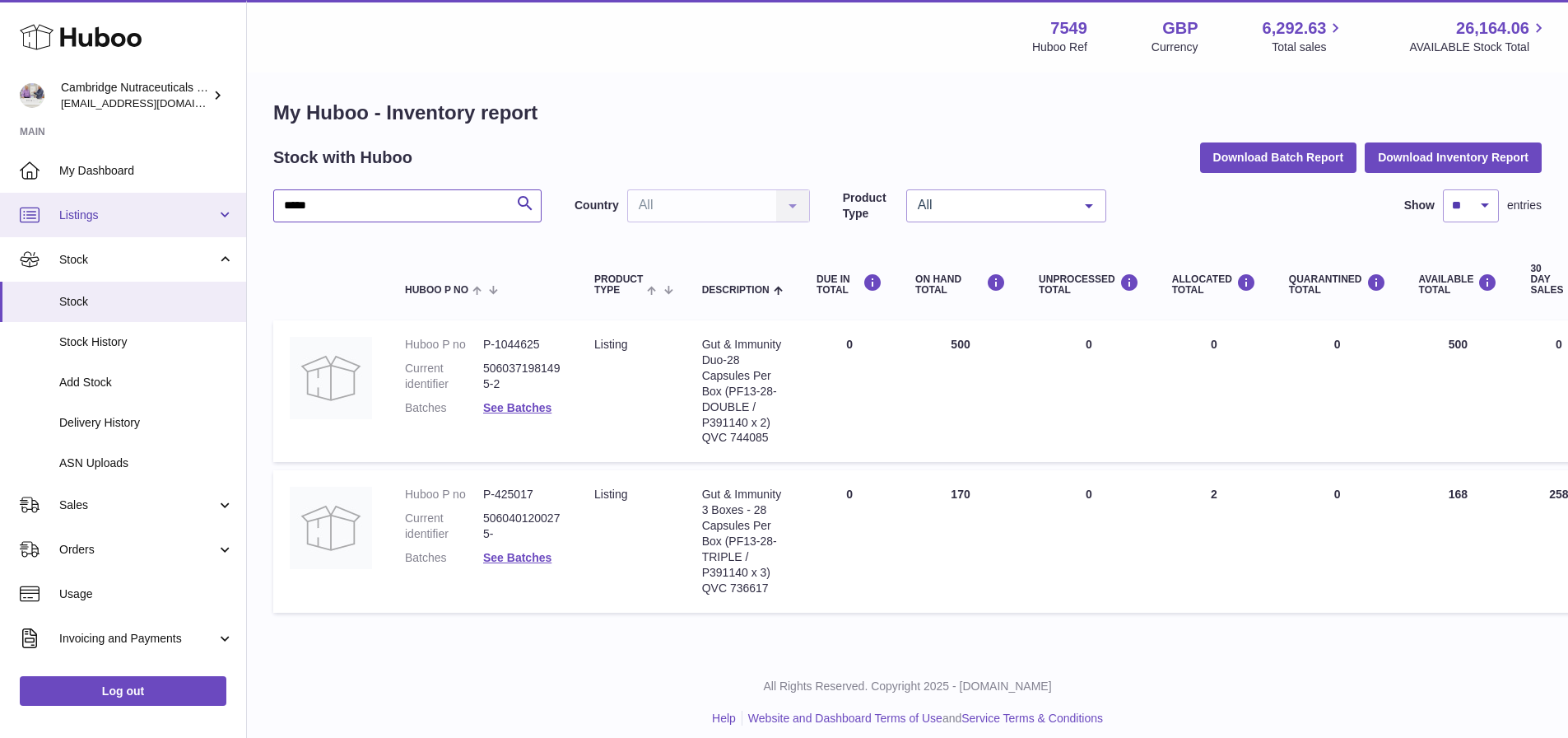
drag, startPoint x: 331, startPoint y: 201, endPoint x: 108, endPoint y: 221, distance: 223.9
click at [108, 221] on div "Huboo Cambridge Nutraceuticals Ltd qvc@camnutra.com Main My Dashboard Listings …" at bounding box center [784, 371] width 1568 height 757
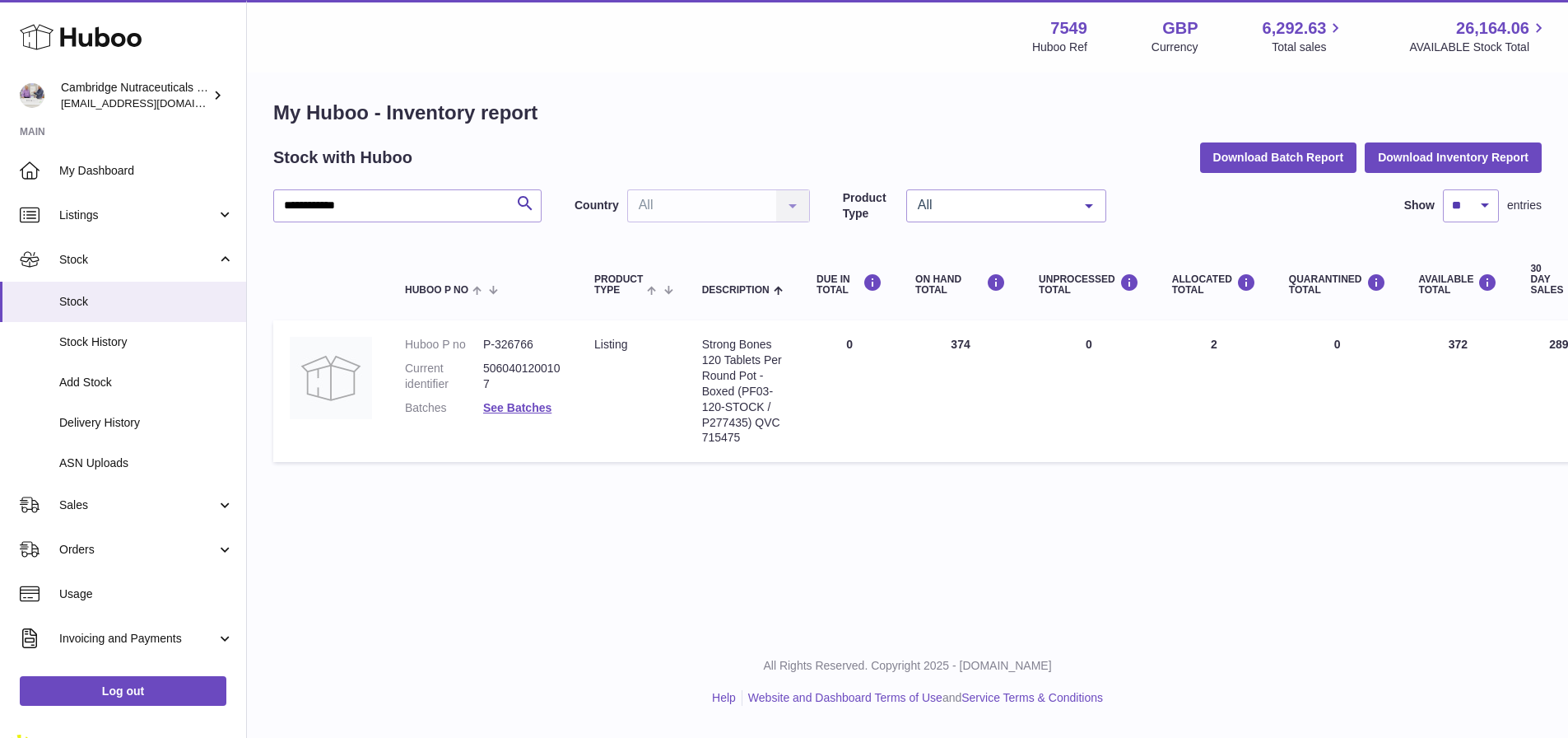
click at [510, 398] on dl "Huboo P no P-326766 Current identifier 5060401200107 Batches See Batches" at bounding box center [483, 380] width 156 height 87
click at [511, 406] on link "See Batches" at bounding box center [517, 407] width 68 height 13
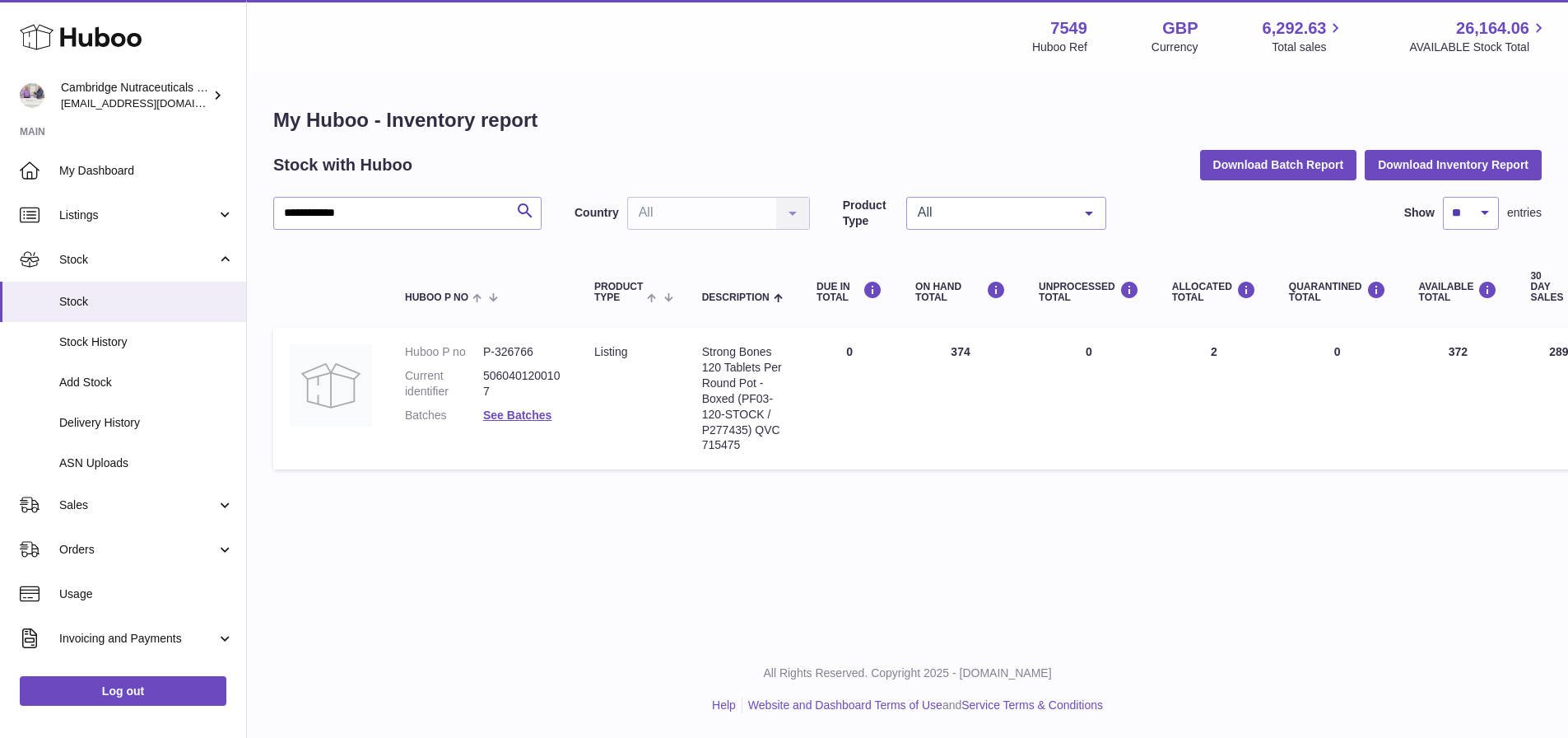
click at [340, 573] on div at bounding box center [784, 369] width 1568 height 738
drag, startPoint x: 418, startPoint y: 214, endPoint x: 0, endPoint y: 208, distance: 418.0
click at [0, 208] on div "**********" at bounding box center [784, 369] width 1568 height 738
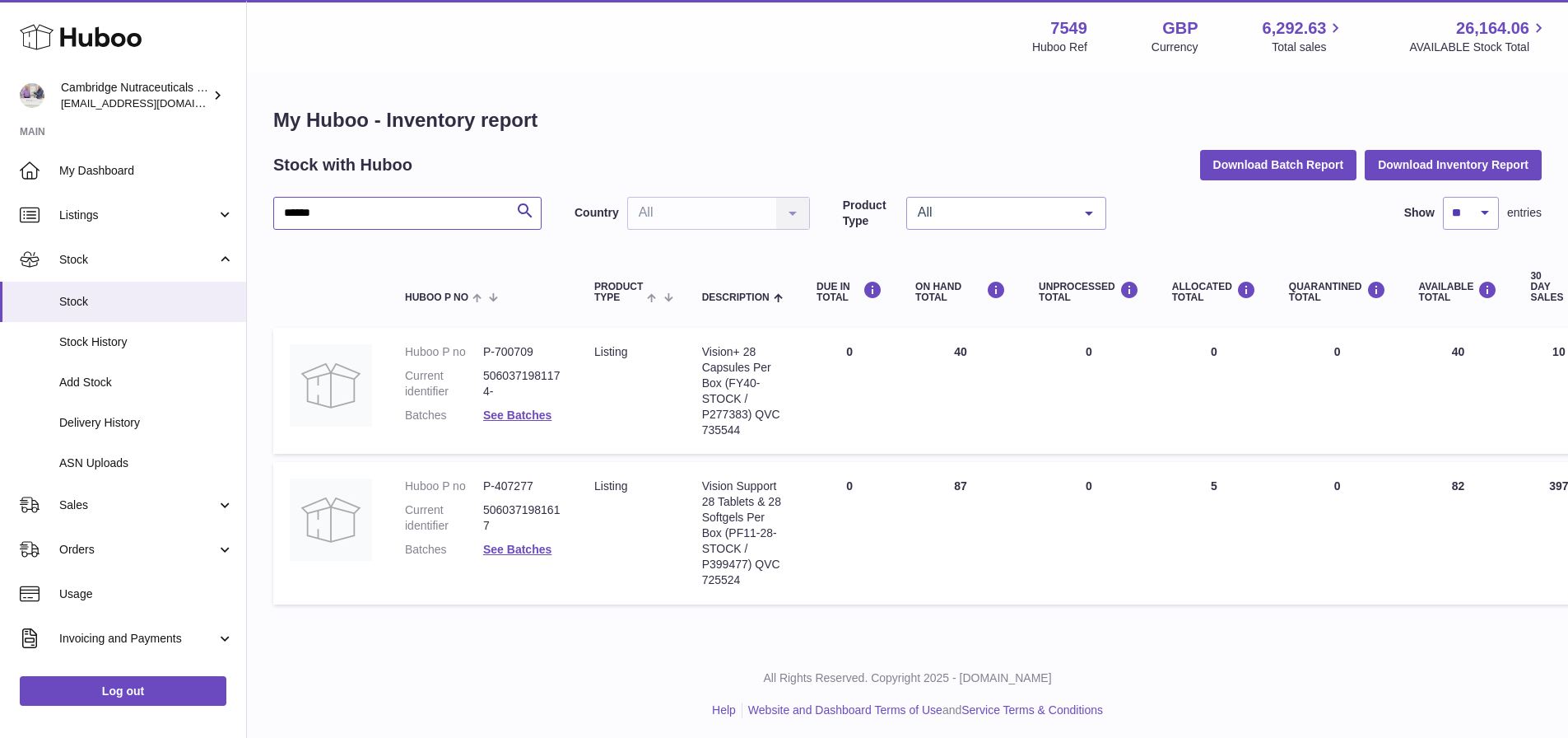
type input "******"
click at [504, 557] on dd "See Batches" at bounding box center [521, 549] width 79 height 16
click at [536, 559] on dl "Huboo P no P-407277 Current identifier 5060371981617 Batches See Batches" at bounding box center [483, 522] width 156 height 87
click at [527, 554] on link "See Batches" at bounding box center [517, 549] width 68 height 13
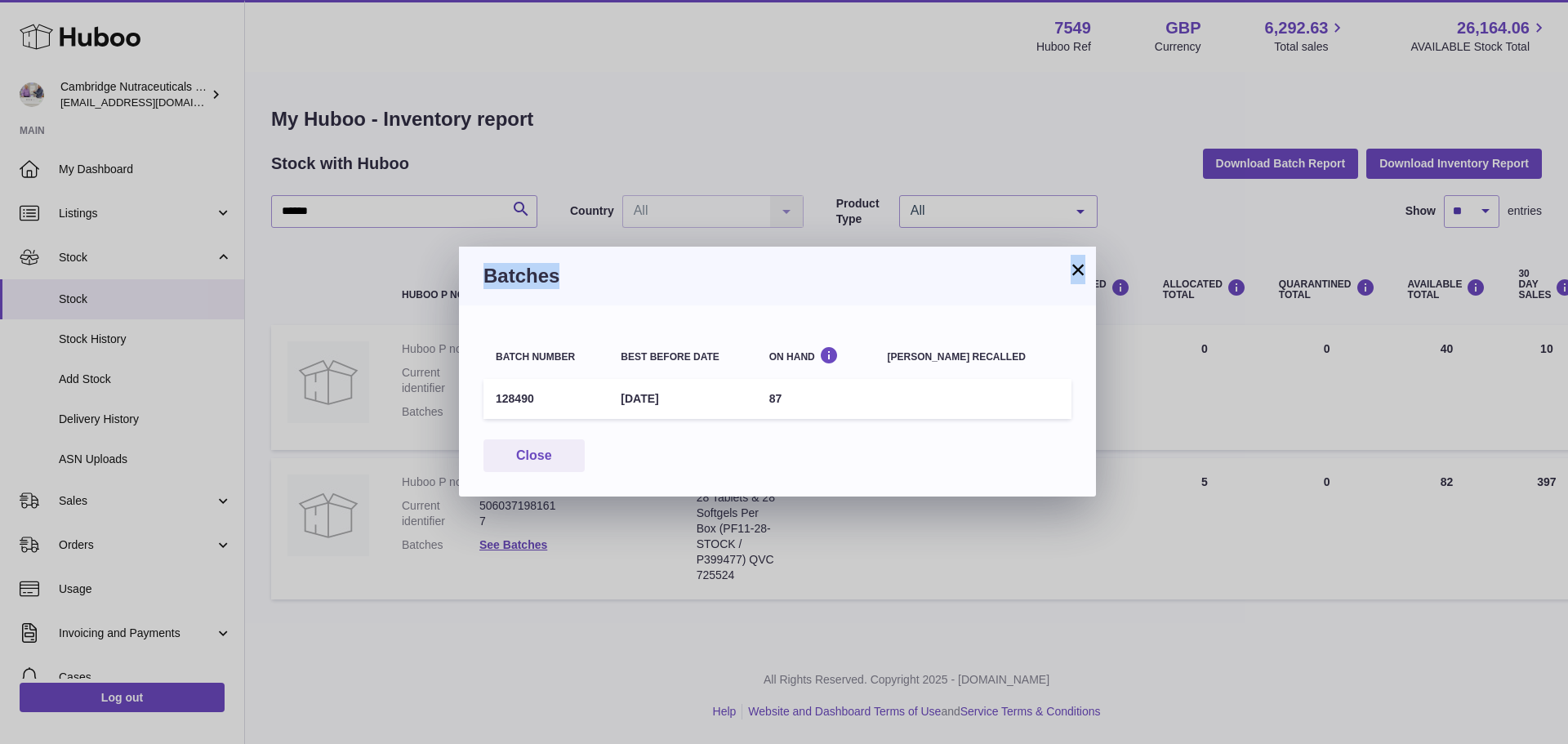
click at [1068, 271] on div "× Batches Batch number Best before date On Hand Batch recalled 128490 30th Sep …" at bounding box center [777, 372] width 637 height 250
click at [1083, 275] on button "×" at bounding box center [1077, 269] width 19 height 19
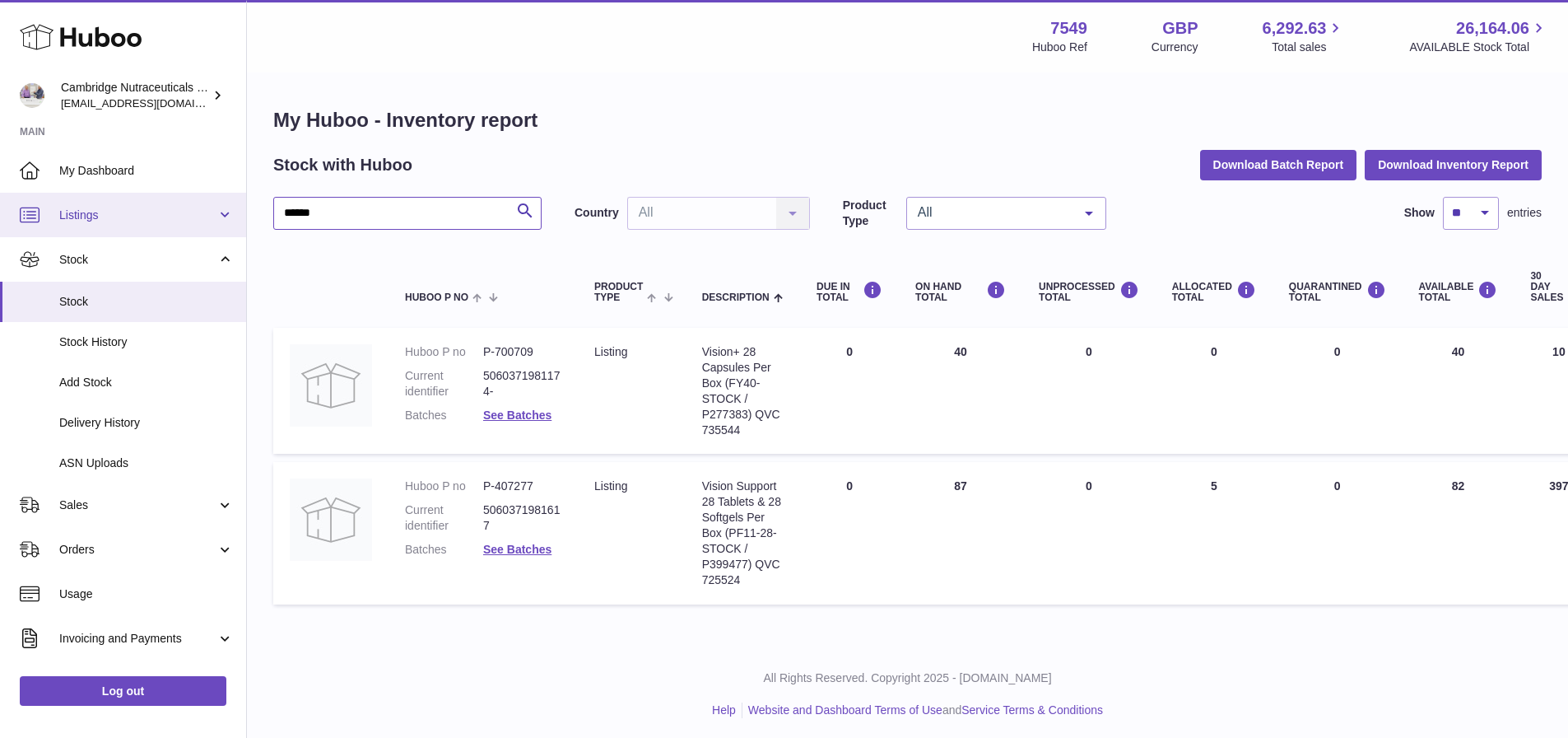
drag, startPoint x: 413, startPoint y: 222, endPoint x: 14, endPoint y: 226, distance: 399.0
click at [14, 226] on div "Huboo Cambridge Nutraceuticals Ltd qvc@camnutra.com Main My Dashboard Listings …" at bounding box center [784, 371] width 1568 height 743
type input "*"
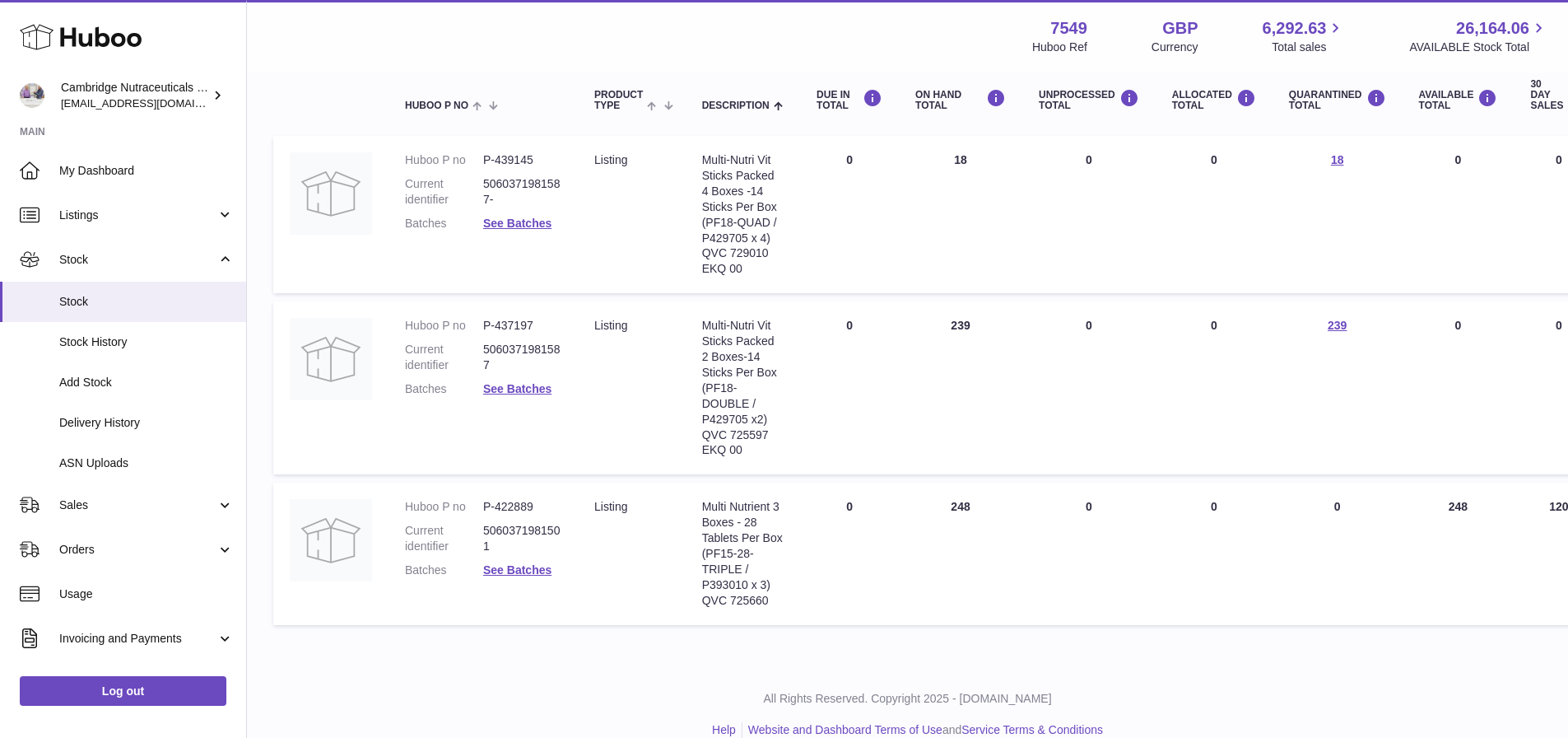
scroll to position [216, 0]
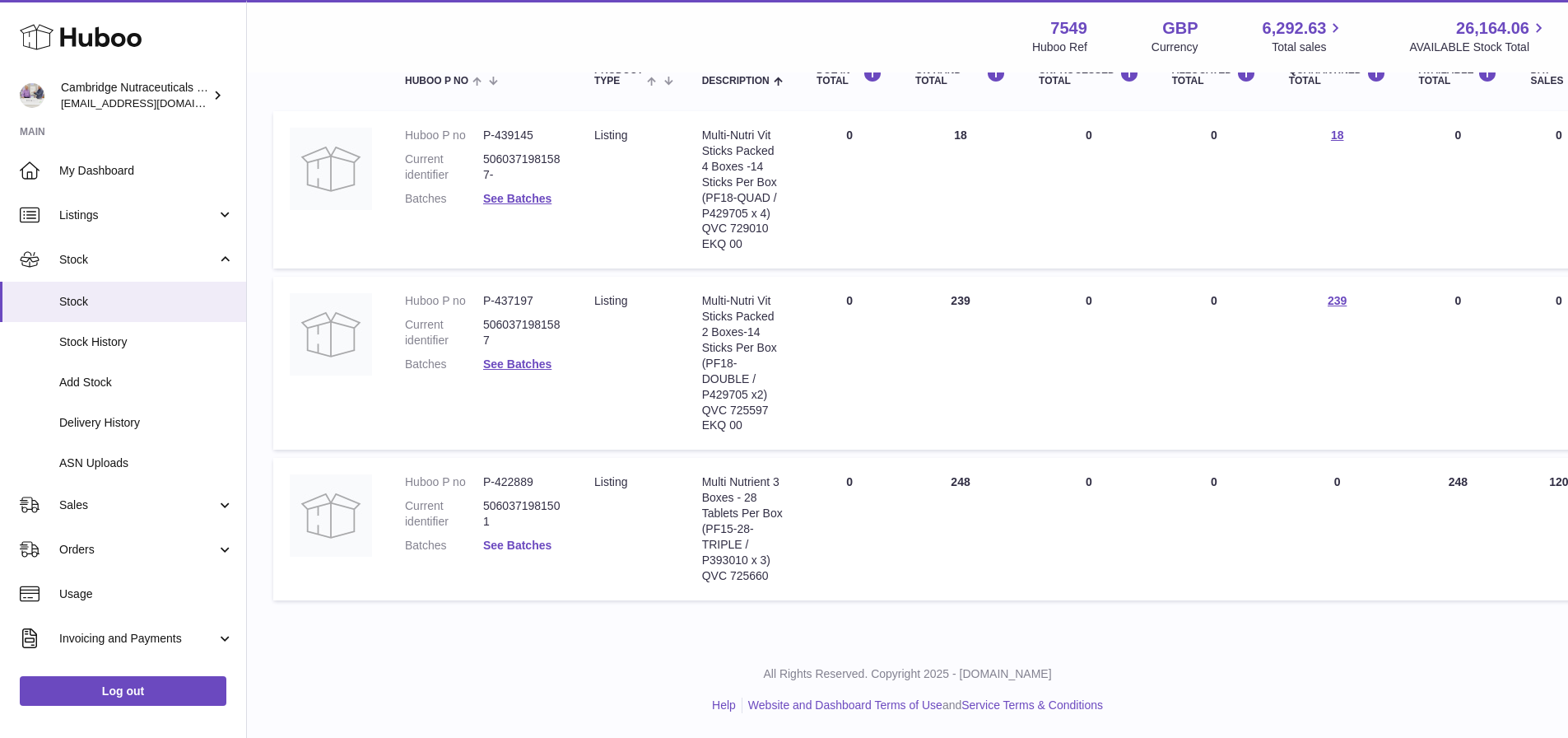
click at [525, 538] on link "See Batches" at bounding box center [517, 545] width 68 height 13
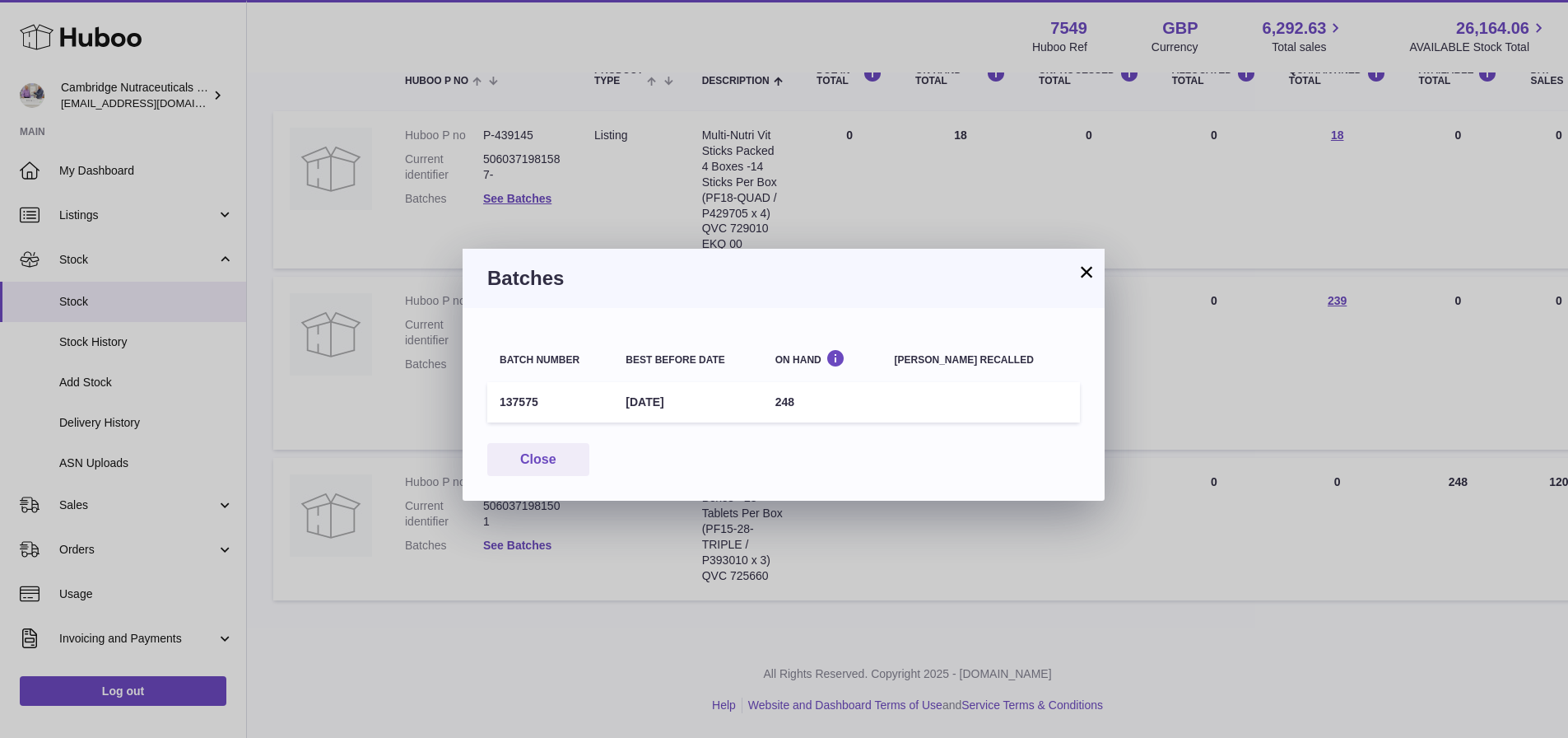
scroll to position [204, 0]
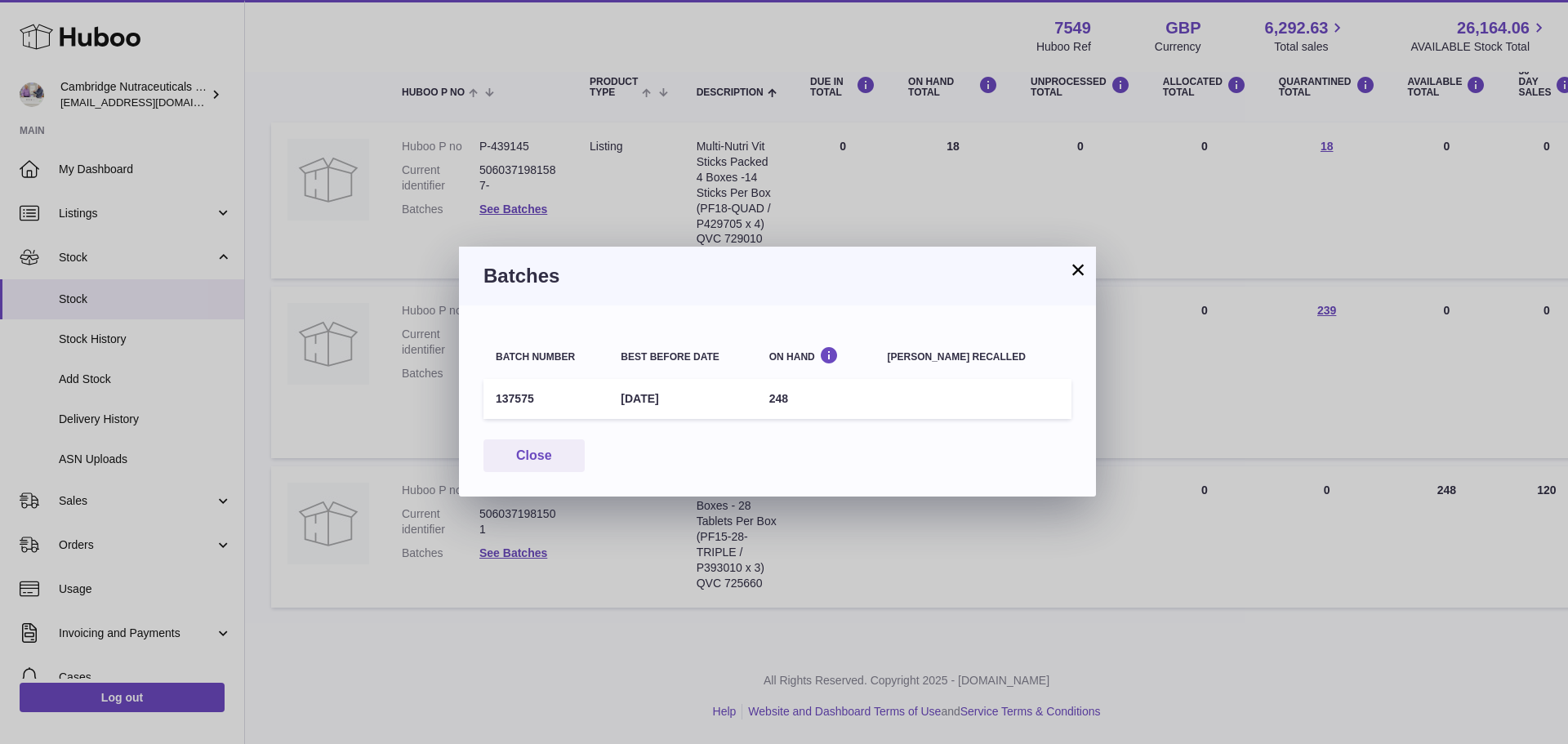
click at [1082, 261] on button "×" at bounding box center [1077, 269] width 19 height 19
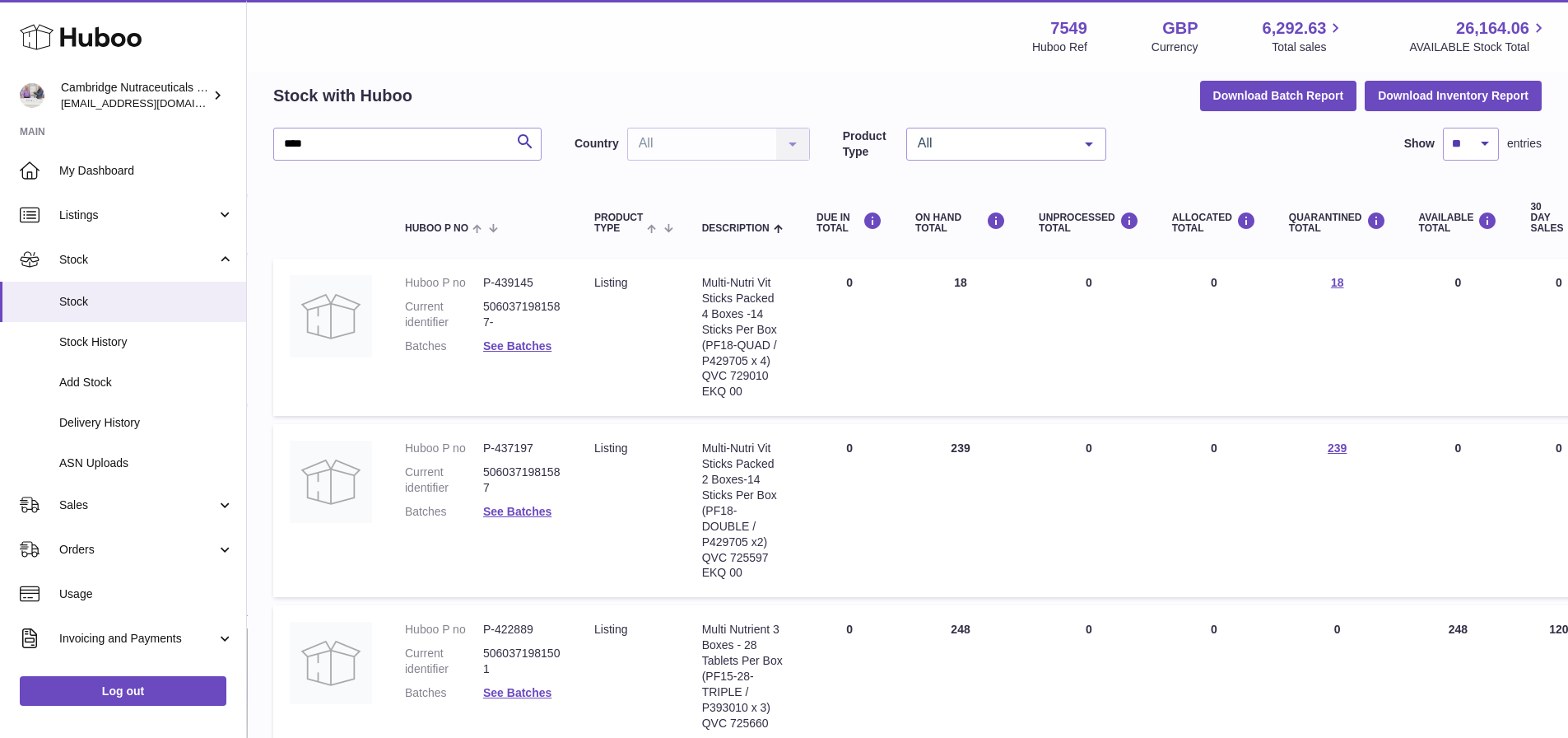
scroll to position [0, 0]
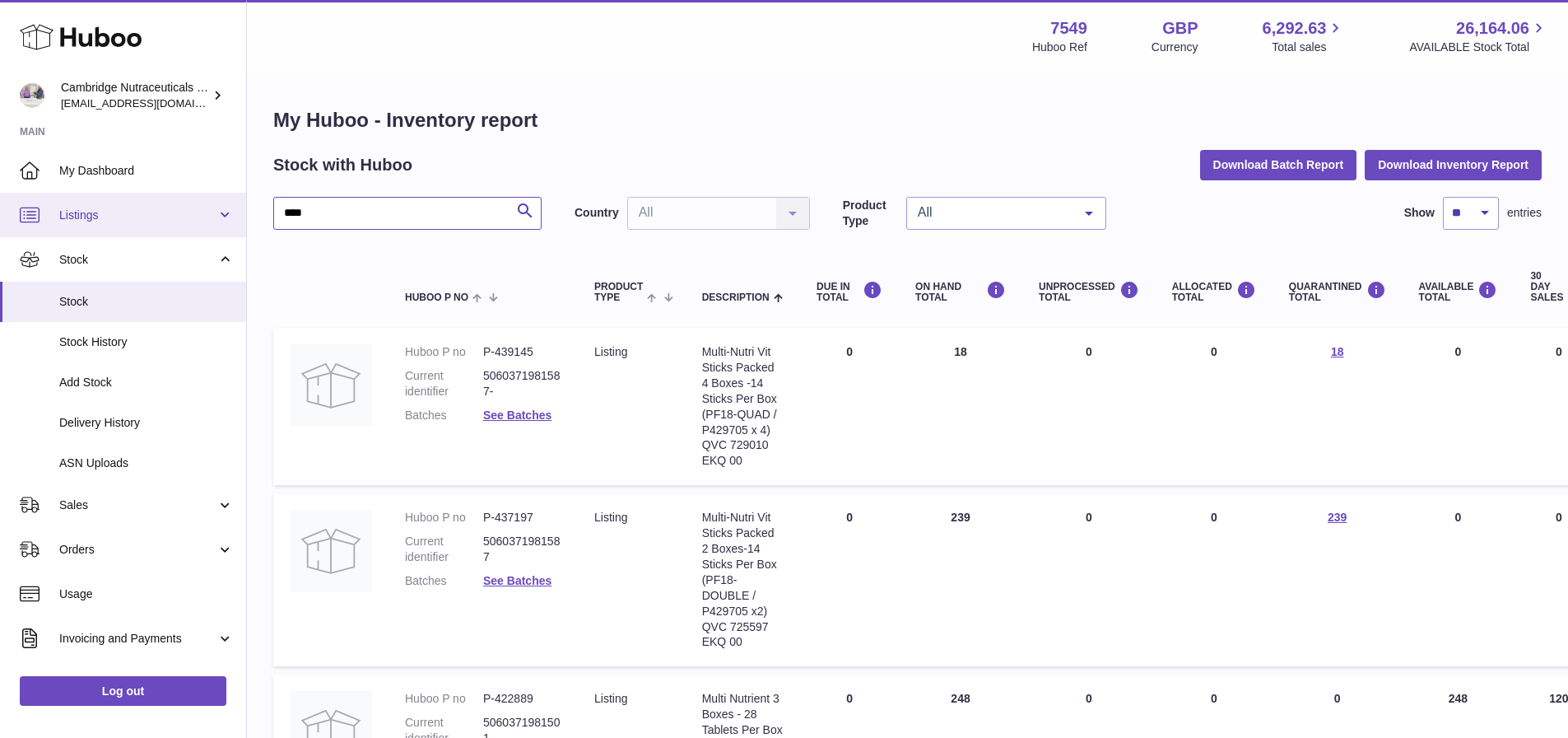
drag, startPoint x: 343, startPoint y: 205, endPoint x: 0, endPoint y: 231, distance: 344.0
click at [0, 231] on div "Huboo Cambridge Nutraceuticals Ltd qvc@camnutra.com Main My Dashboard Listings …" at bounding box center [784, 477] width 1568 height 954
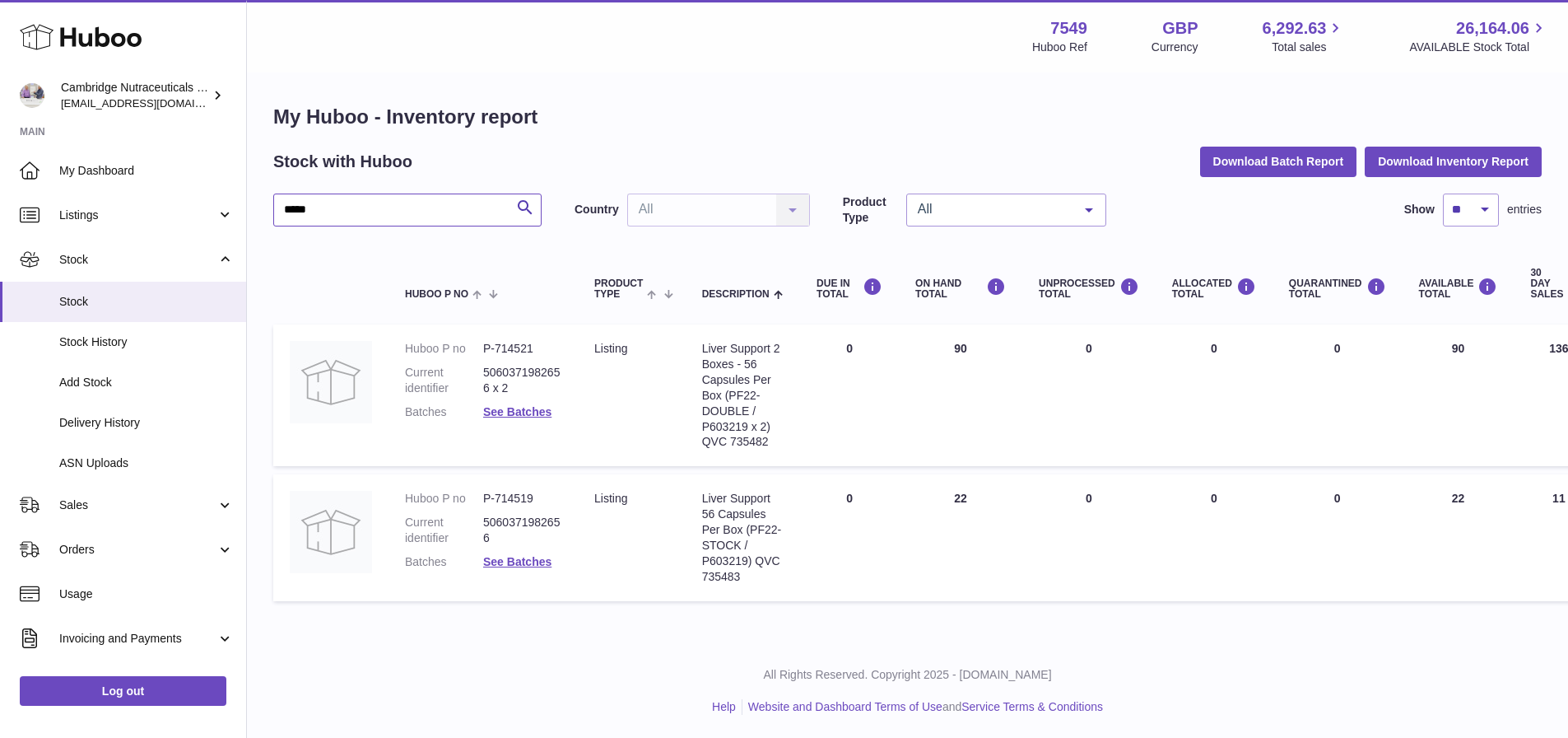
scroll to position [12, 0]
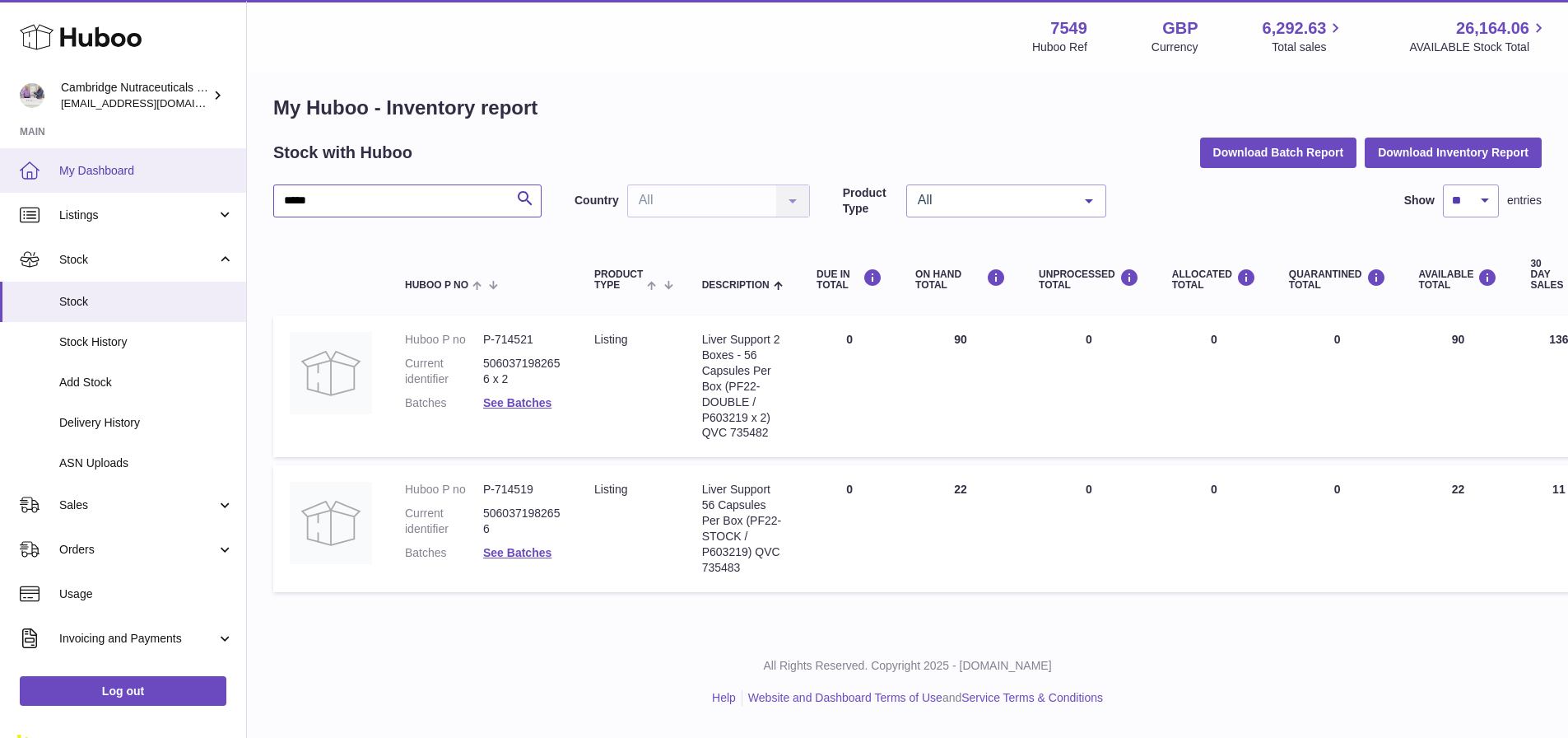
drag, startPoint x: 381, startPoint y: 191, endPoint x: 174, endPoint y: 184, distance: 207.1
click at [175, 200] on div "Huboo Cambridge Nutraceuticals Ltd qvc@camnutra.com Main My Dashboard Listings …" at bounding box center [784, 359] width 1568 height 743
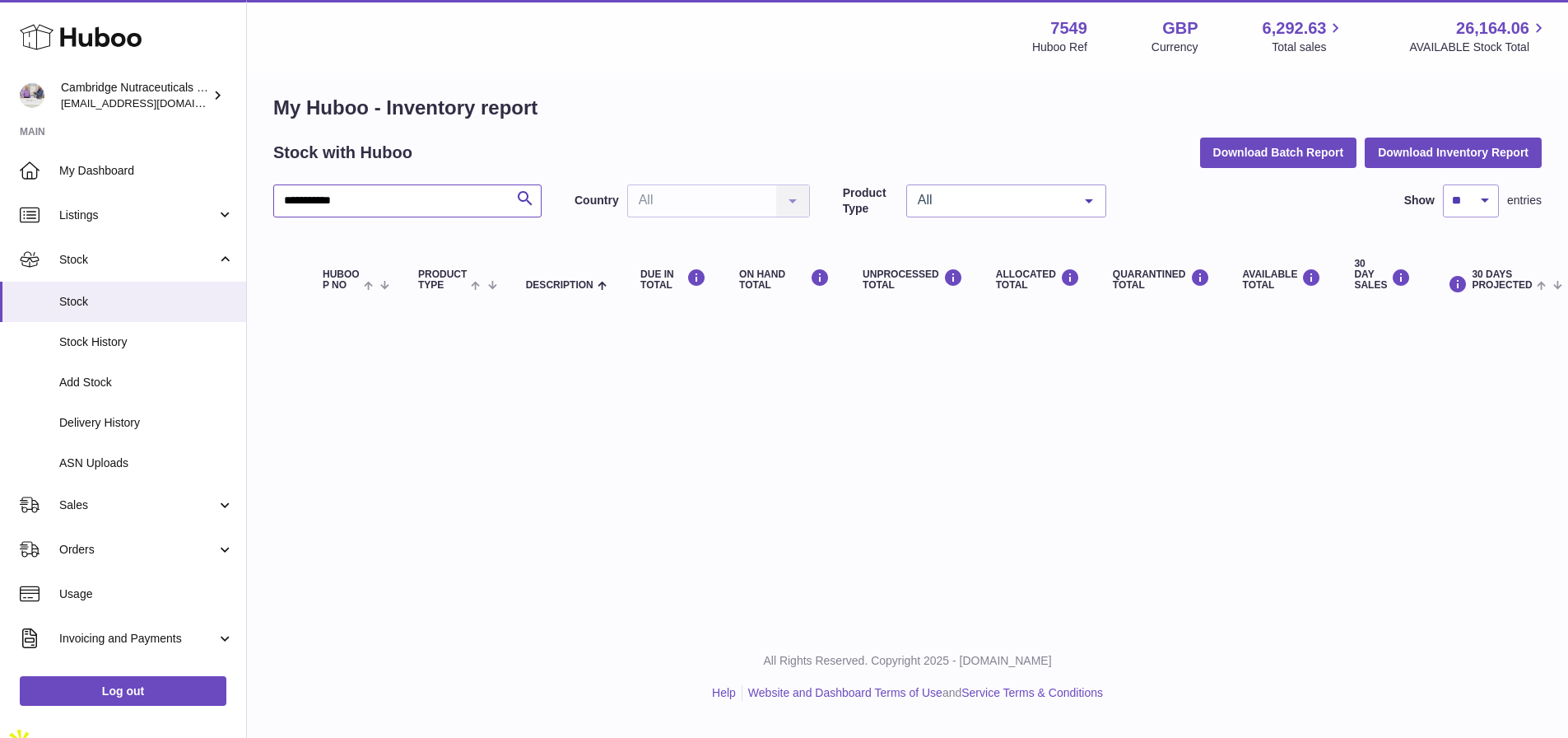
drag, startPoint x: 355, startPoint y: 206, endPoint x: 313, endPoint y: 204, distance: 42.0
click at [313, 204] on input "**********" at bounding box center [408, 201] width 268 height 33
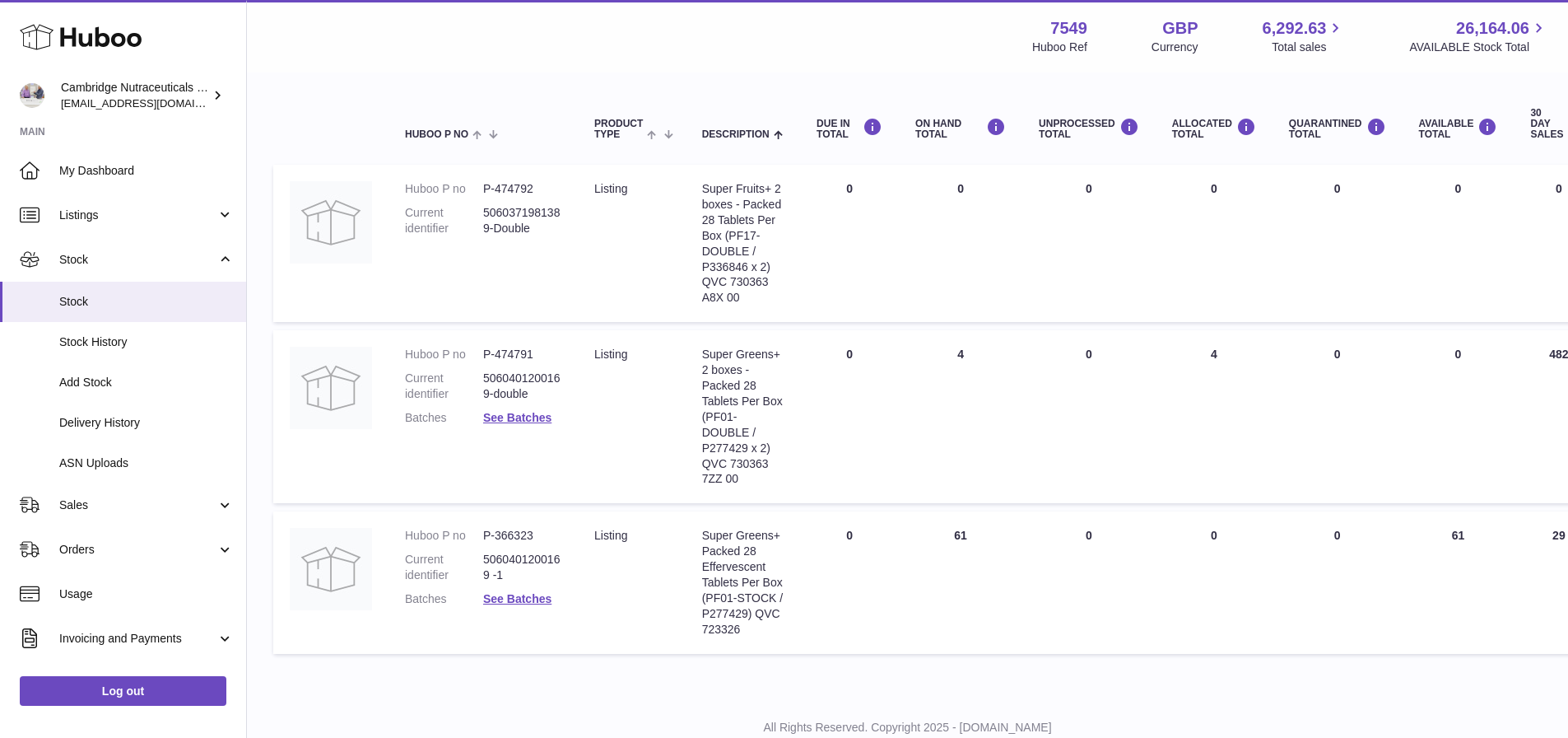
scroll to position [134, 0]
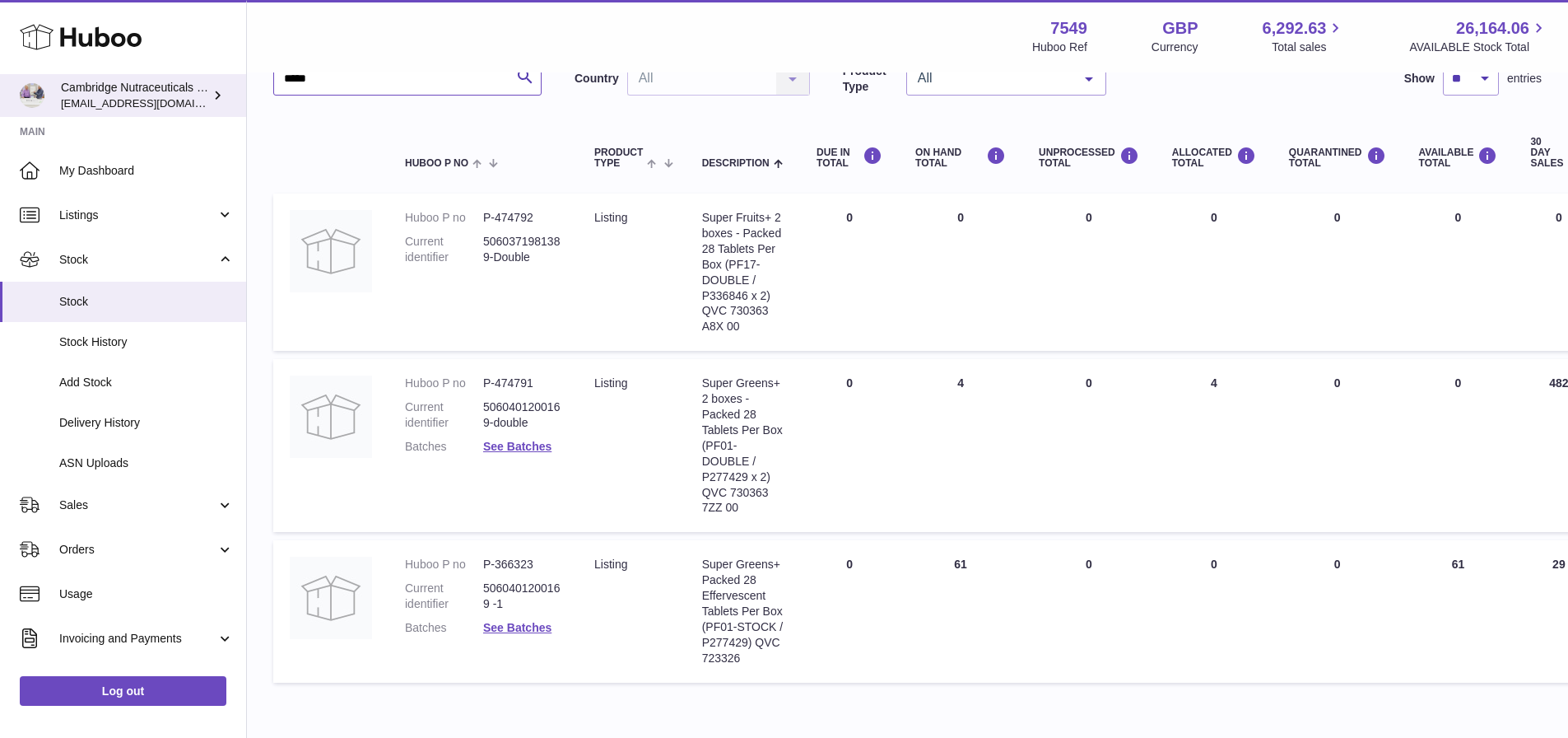
drag, startPoint x: 367, startPoint y: 79, endPoint x: 191, endPoint y: 80, distance: 176.0
click at [191, 81] on div "Huboo Cambridge Nutraceuticals Ltd qvc@camnutra.com Main My Dashboard Listings …" at bounding box center [784, 343] width 1568 height 954
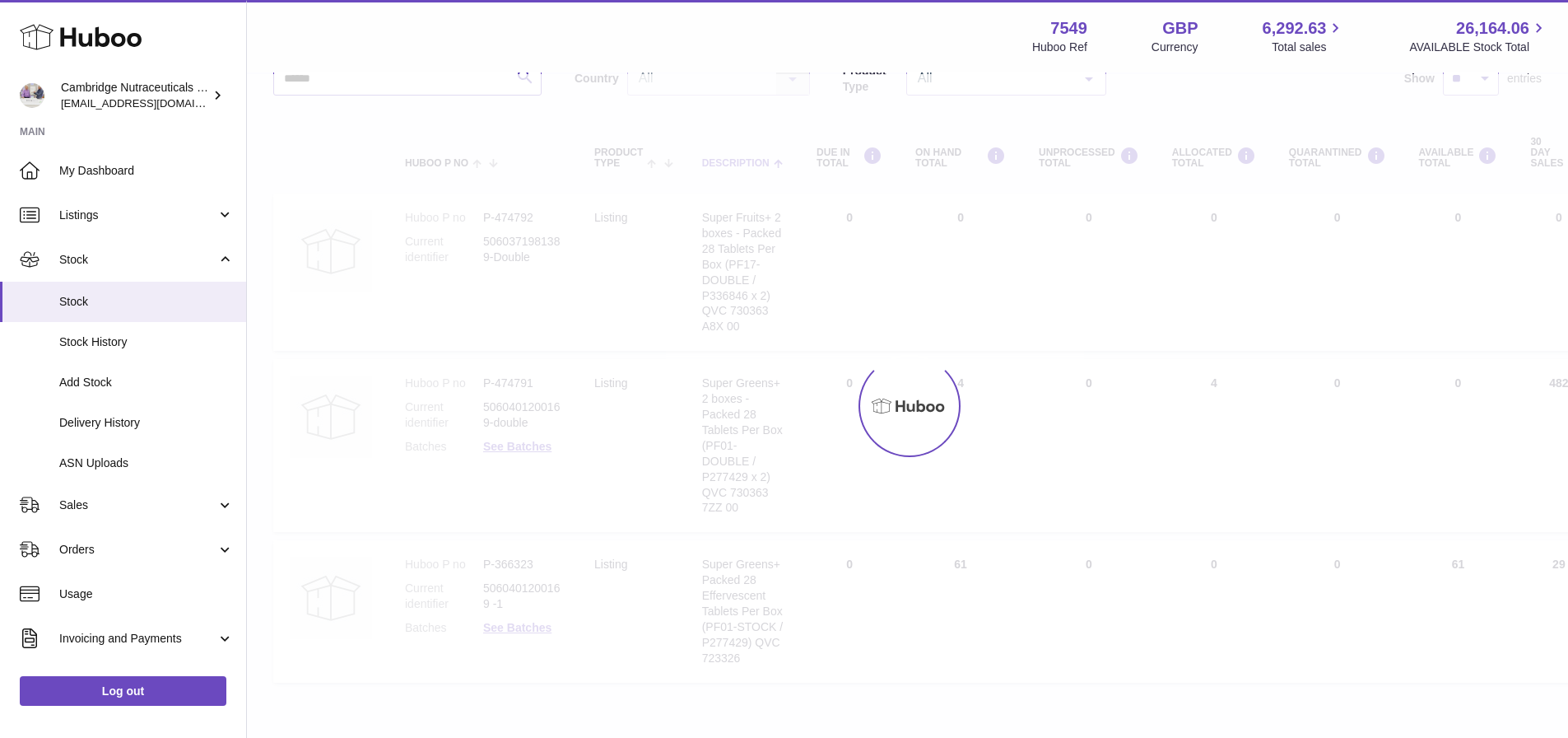
scroll to position [12, 0]
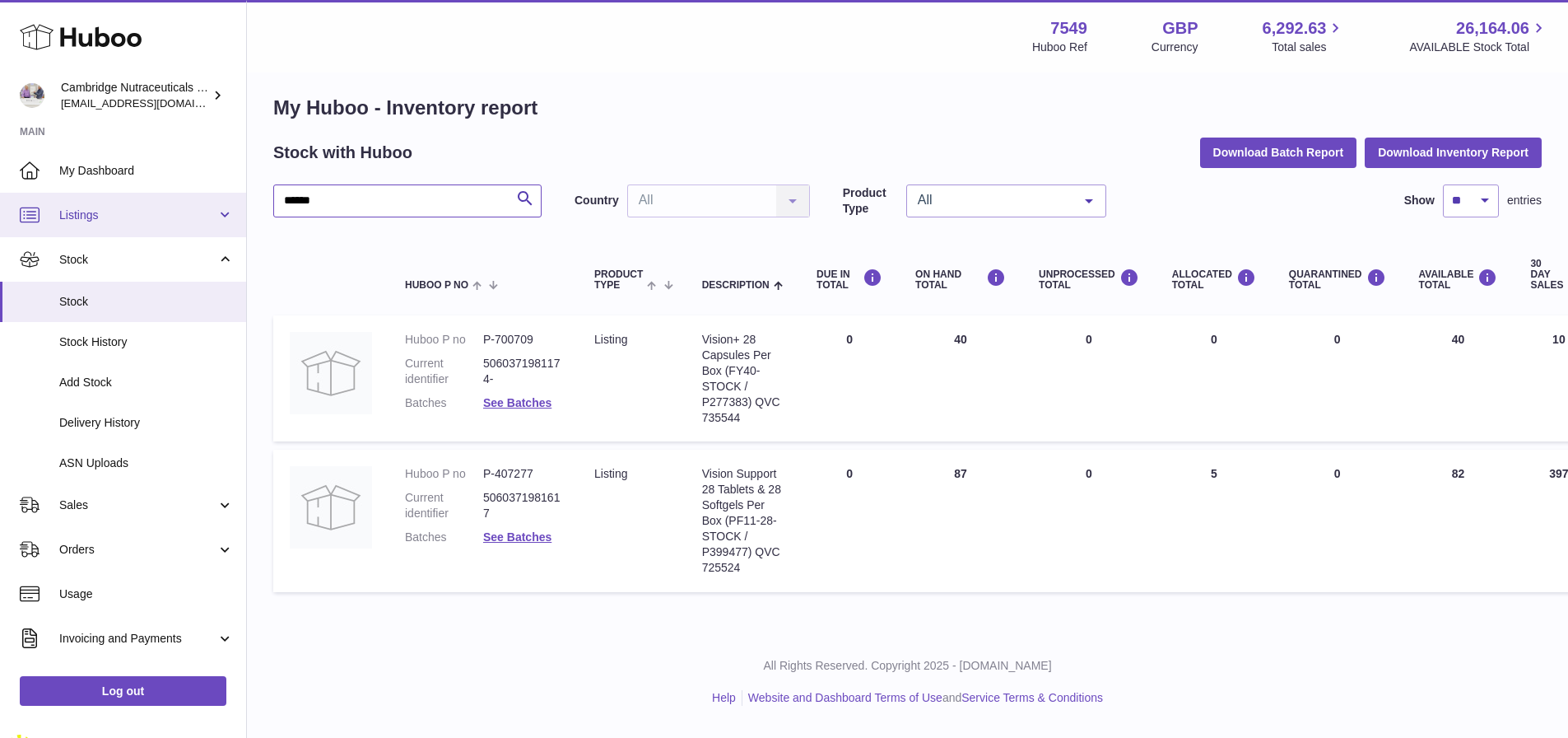
drag, startPoint x: 432, startPoint y: 195, endPoint x: 0, endPoint y: 216, distance: 432.5
click at [0, 216] on div "Huboo Cambridge Nutraceuticals Ltd qvc@camnutra.com Main My Dashboard Listings …" at bounding box center [784, 359] width 1568 height 743
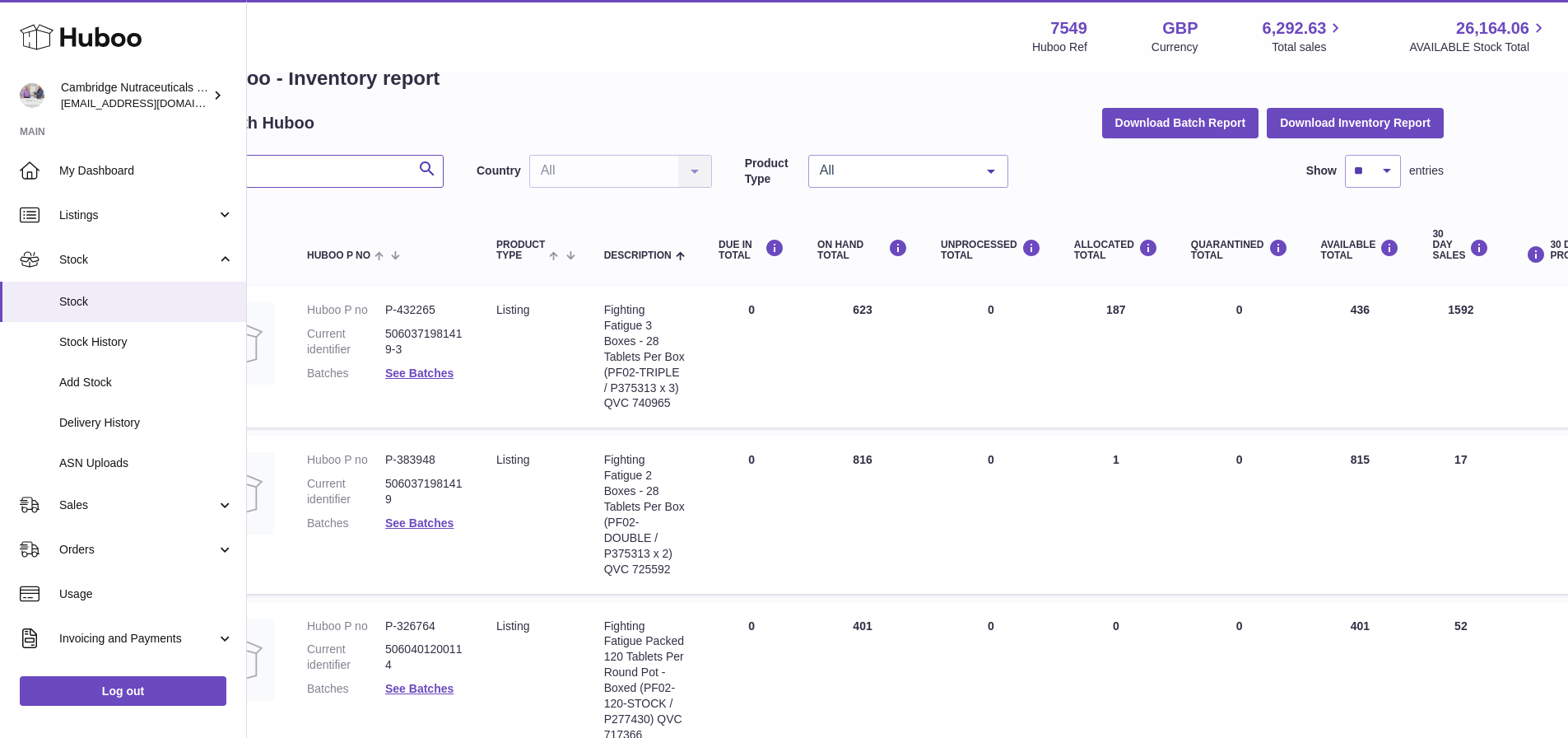
scroll to position [42, 0]
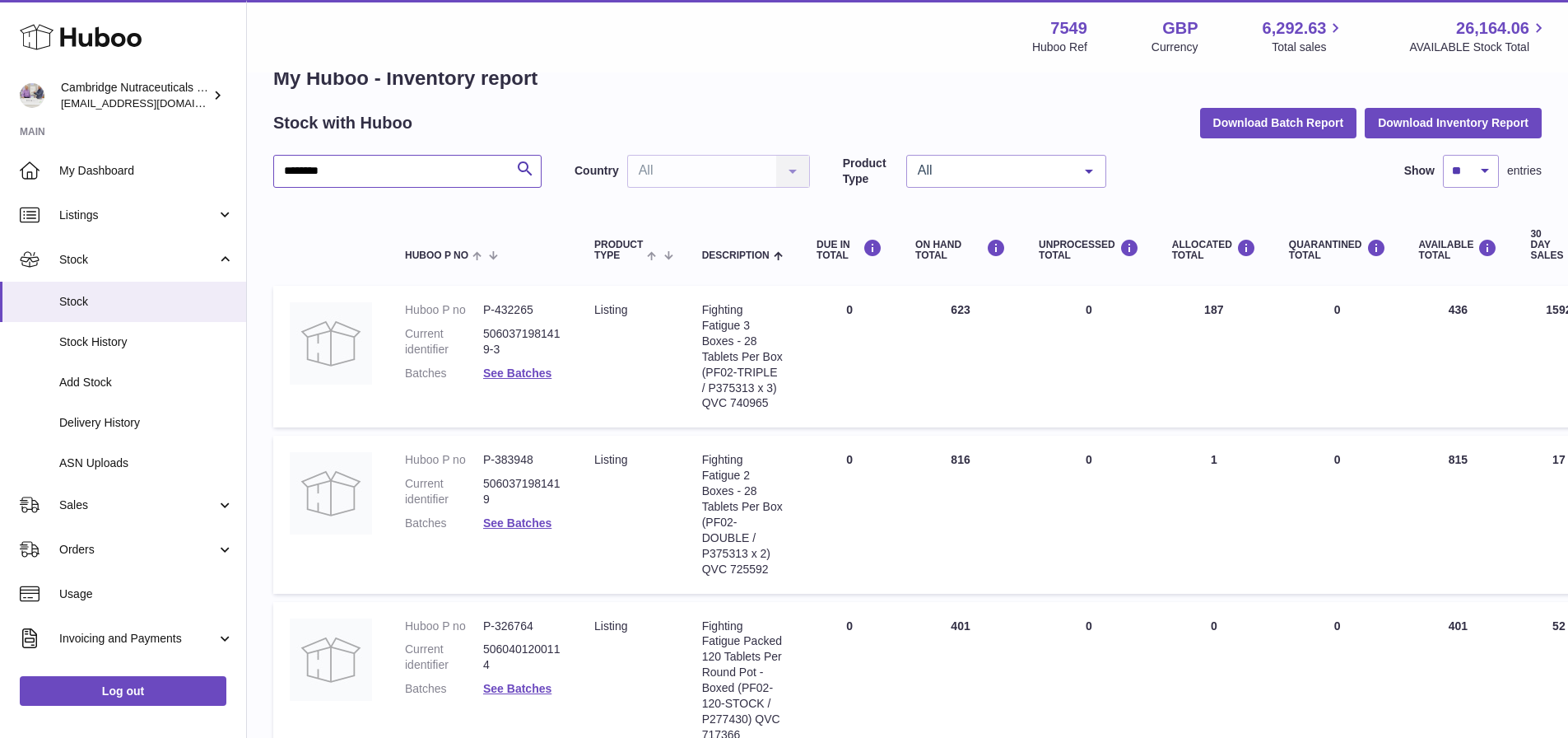
drag, startPoint x: 359, startPoint y: 166, endPoint x: 164, endPoint y: 128, distance: 198.7
click at [164, 128] on div "Huboo Cambridge Nutraceuticals Ltd qvc@camnutra.com Main My Dashboard Listings …" at bounding box center [784, 427] width 1568 height 939
type input "***"
